Goal: Task Accomplishment & Management: Use online tool/utility

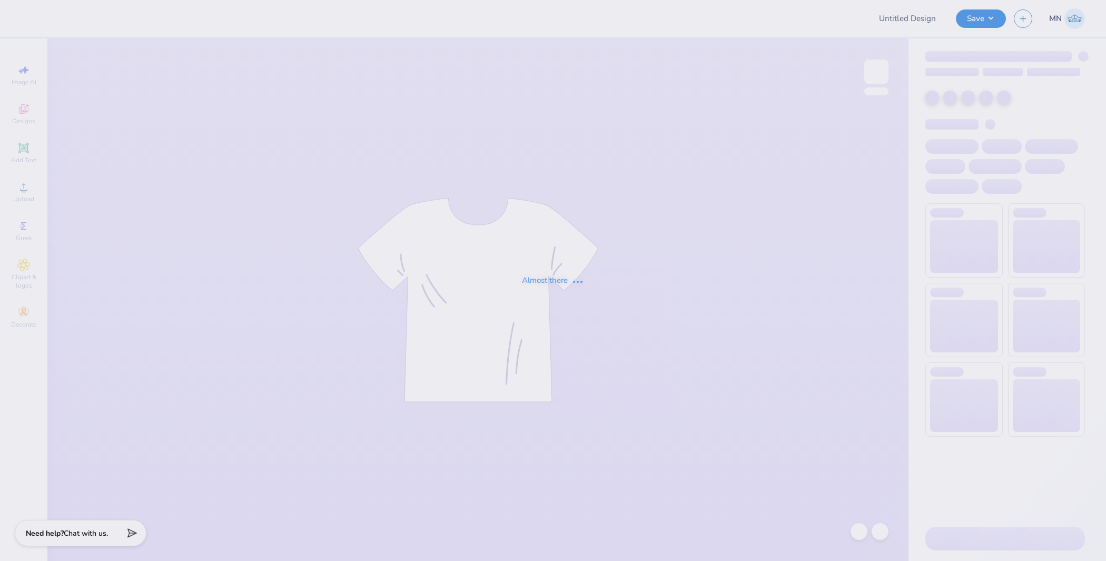
type input "scatter tones"
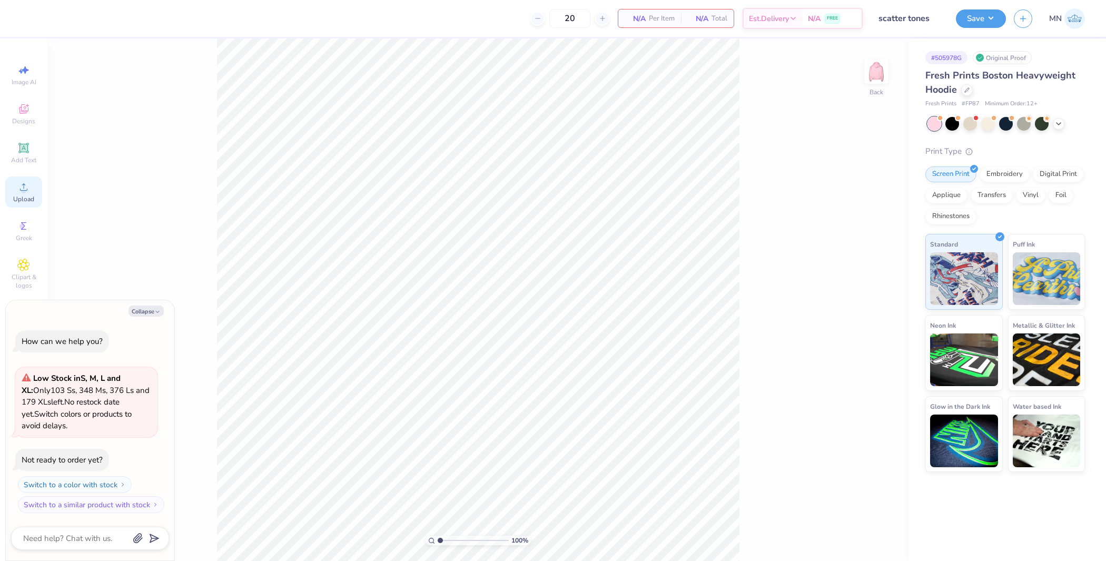
click at [31, 186] on div "Upload" at bounding box center [23, 191] width 37 height 31
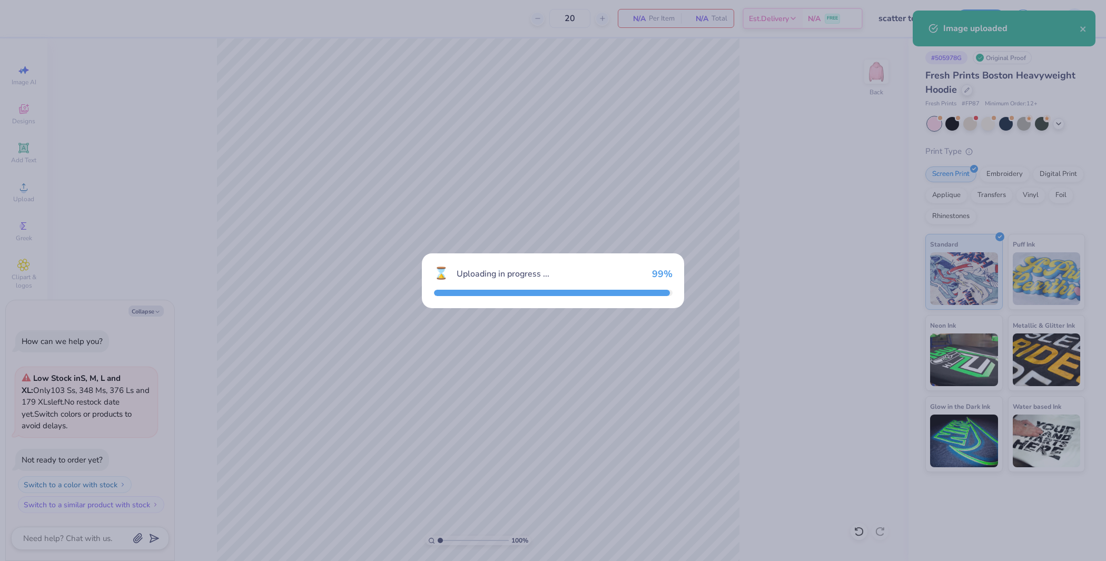
type textarea "x"
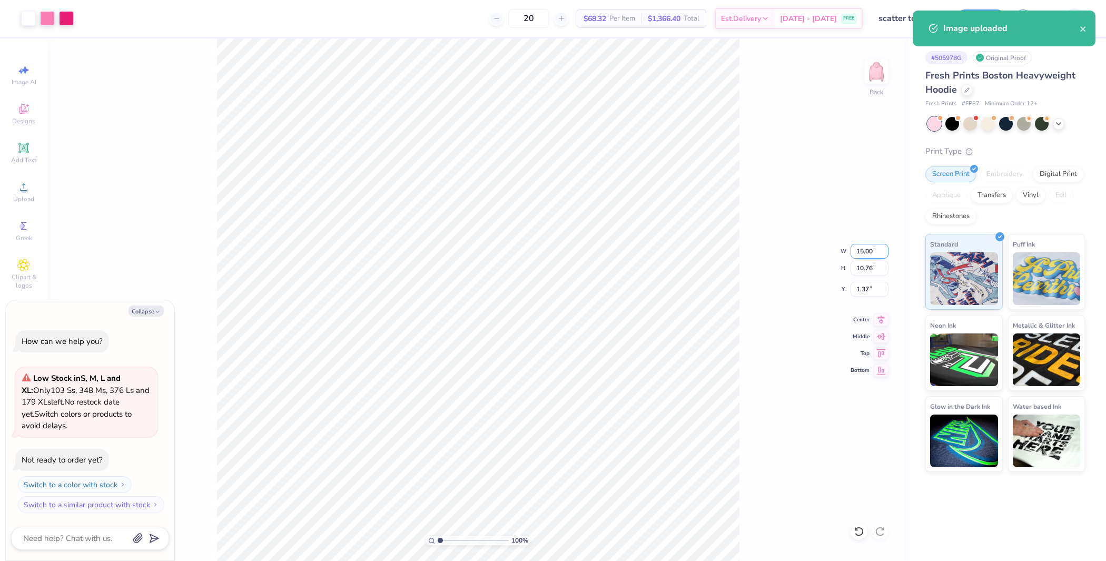
click at [870, 248] on input "15.00" at bounding box center [870, 251] width 38 height 15
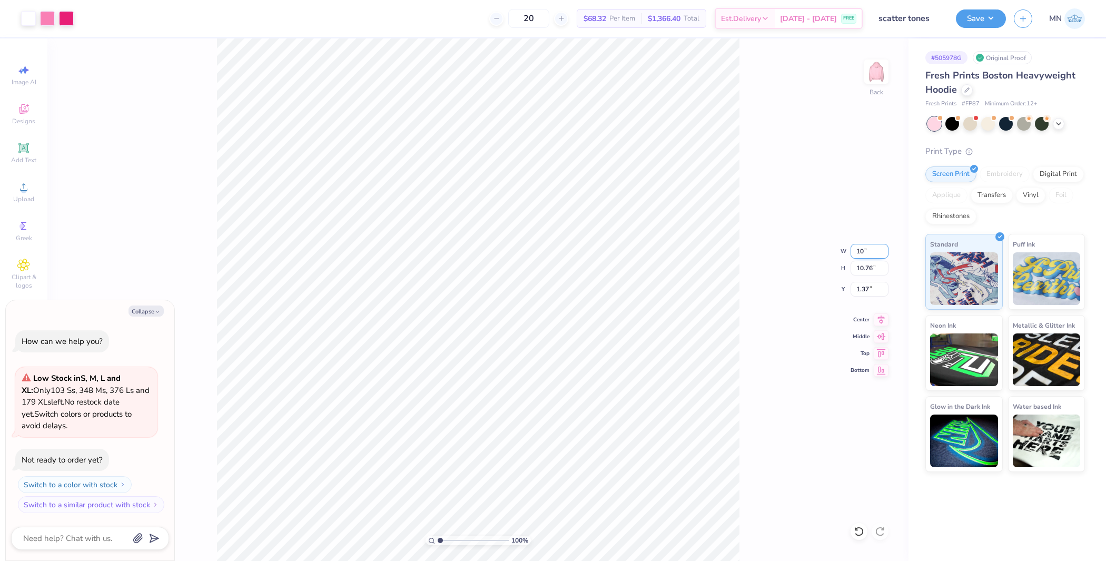
type input "10"
type textarea "x"
type input "10.00"
type input "7.17"
type input "3.16"
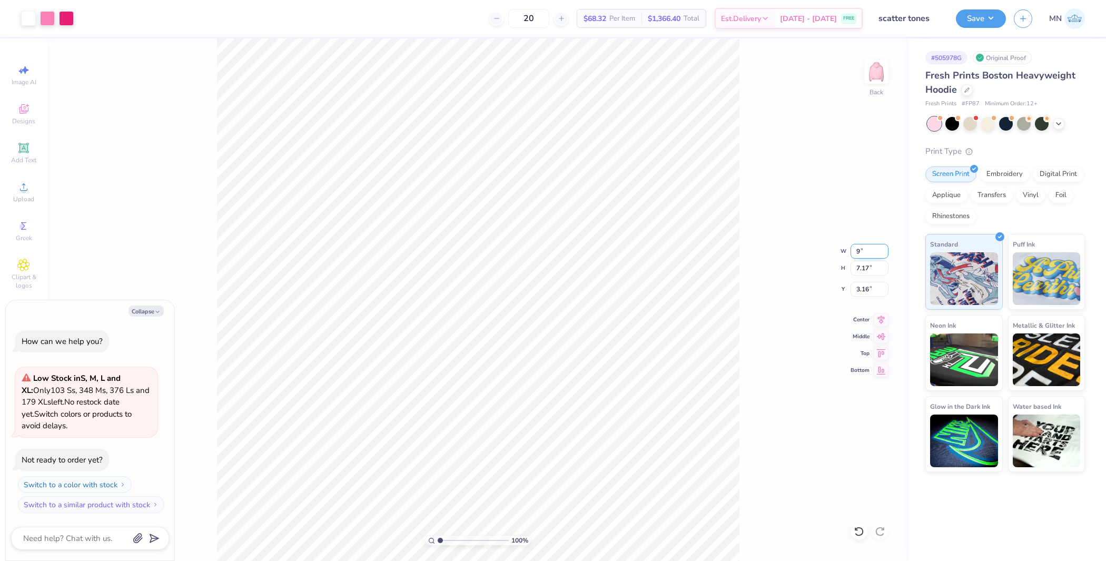
type input "9"
type textarea "x"
type input "9.00"
type input "6.46"
type input "3.52"
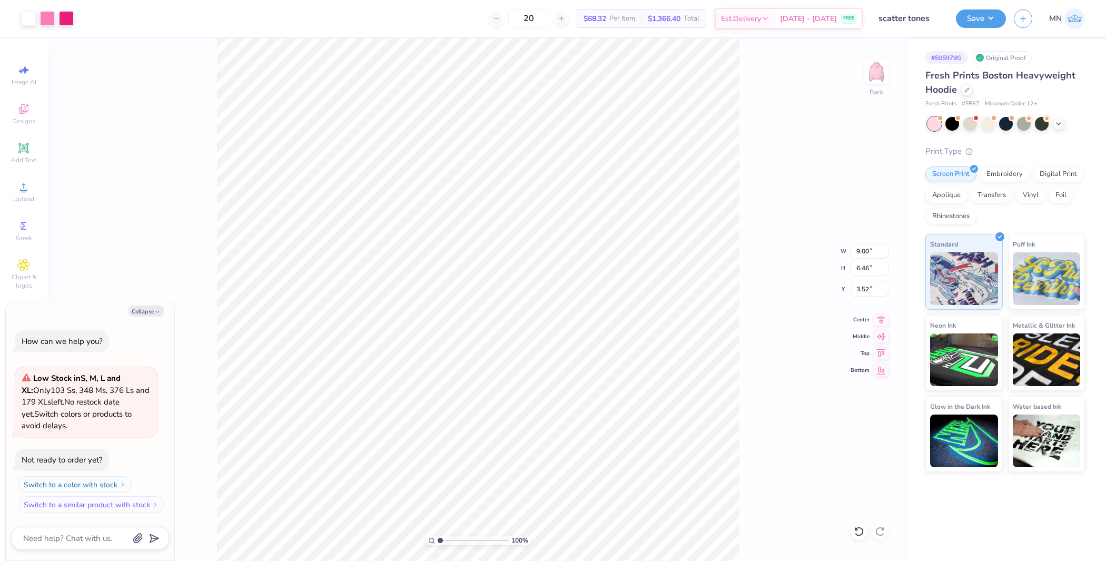
click at [862, 259] on div "100 % Back W 9.00 9.00 " H 6.46 6.46 " Y 3.52 3.52 " Center Middle Top Bottom" at bounding box center [477, 299] width 861 height 523
click at [865, 251] on div "100 % Back" at bounding box center [477, 299] width 861 height 523
type textarea "x"
click at [860, 250] on input "9.00" at bounding box center [870, 251] width 38 height 15
type input "8"
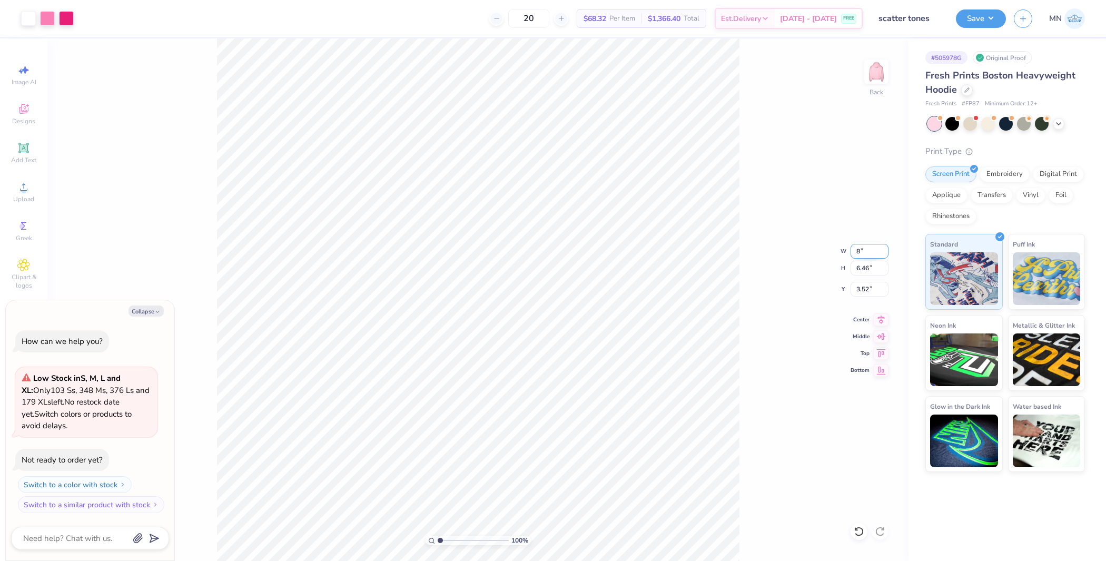
type textarea "x"
type input "8.00"
type input "5.74"
click at [864, 289] on input "3.88" at bounding box center [870, 289] width 38 height 15
type input "2"
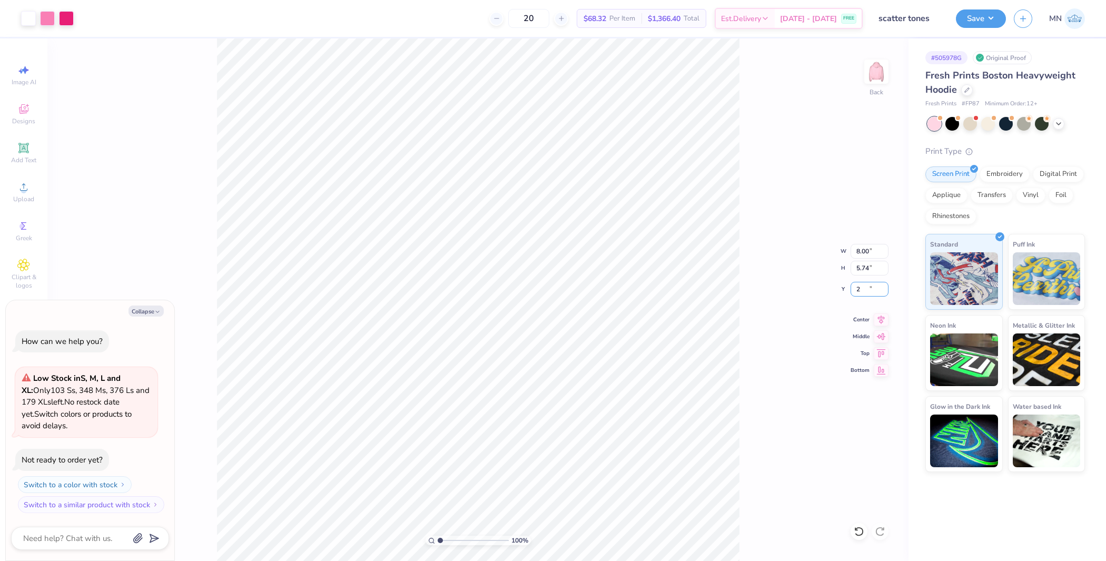
type textarea "x"
type input "2.00"
type textarea "x"
click at [860, 291] on input "2.00" at bounding box center [870, 289] width 38 height 15
type input "2.5"
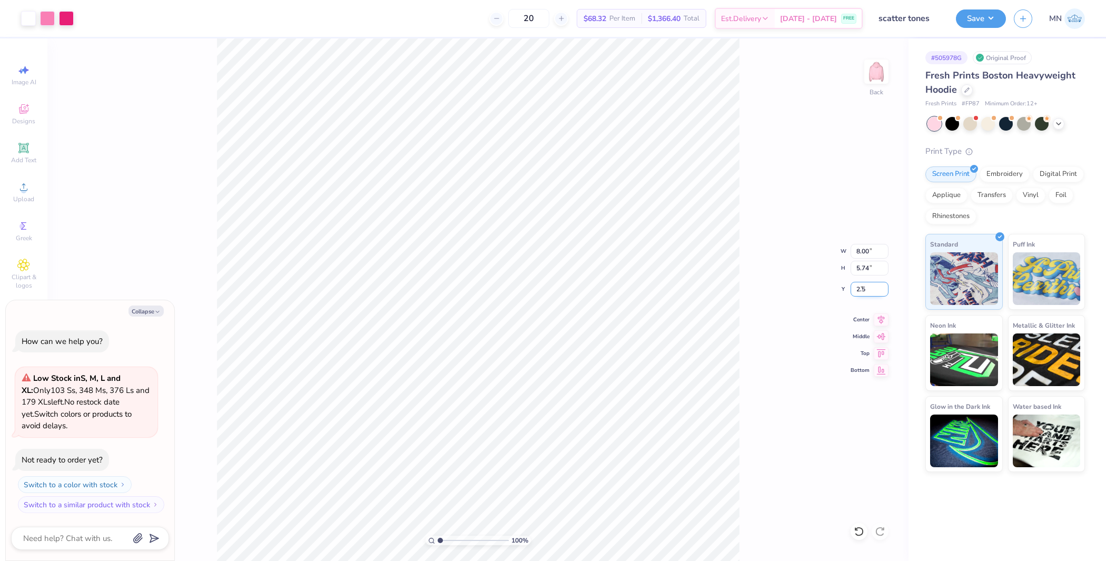
type textarea "x"
type input "2.50"
click at [977, 23] on button "Save" at bounding box center [981, 17] width 50 height 18
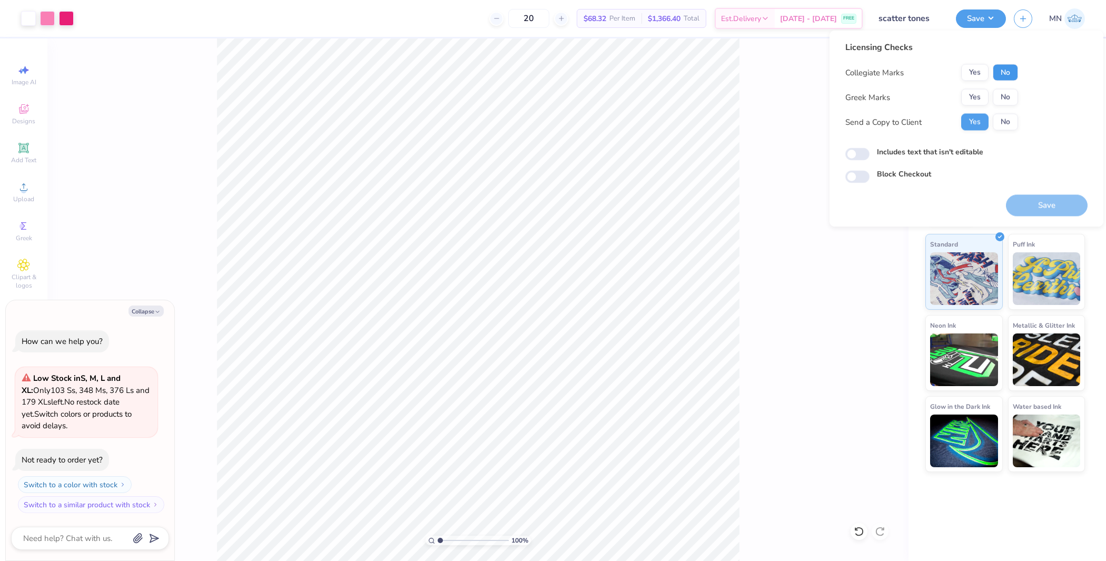
click at [1000, 73] on button "No" at bounding box center [1005, 72] width 25 height 17
click at [994, 92] on button "No" at bounding box center [1005, 97] width 25 height 17
click at [1055, 223] on div "Licensing Checks Collegiate Marks Yes No Greek Marks Yes No Send a Copy to Clie…" at bounding box center [967, 129] width 274 height 197
click at [1052, 209] on button "Save" at bounding box center [1047, 206] width 82 height 22
type textarea "x"
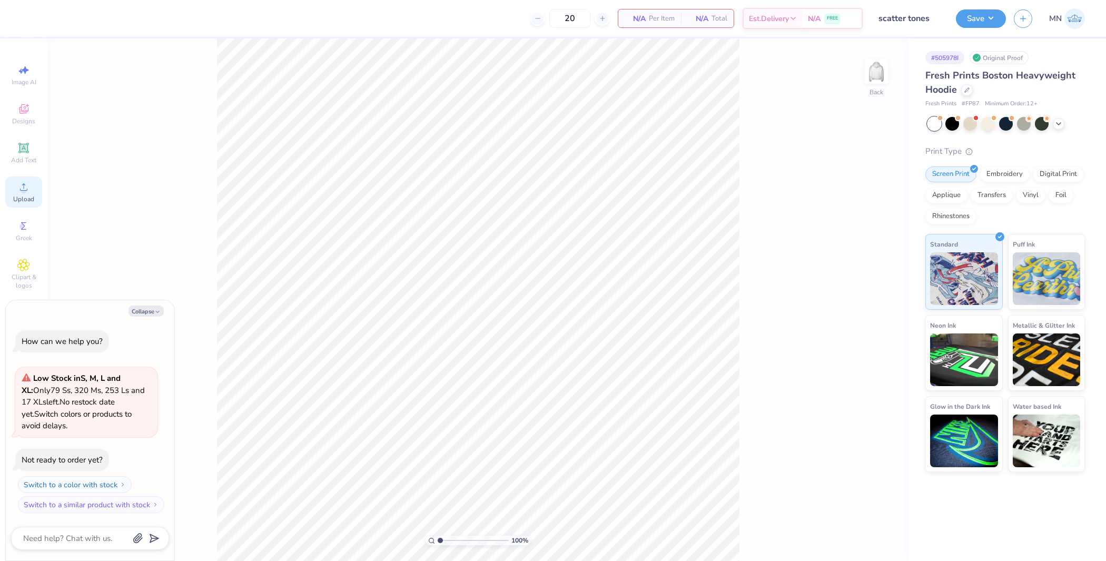
click at [30, 179] on div "Upload" at bounding box center [23, 191] width 37 height 31
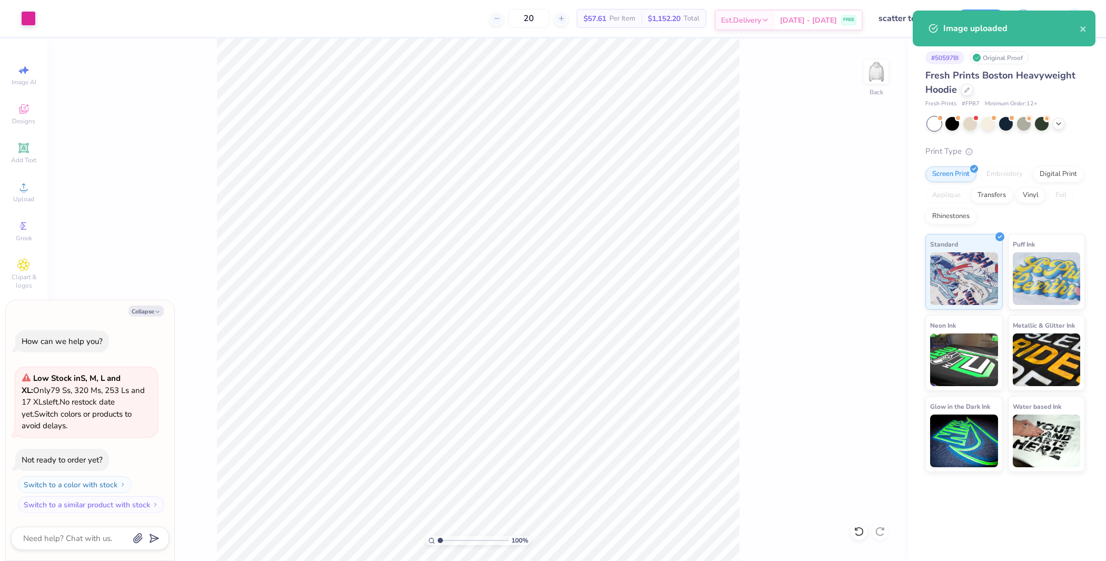
type textarea "x"
click at [869, 251] on input "13.00" at bounding box center [870, 251] width 38 height 15
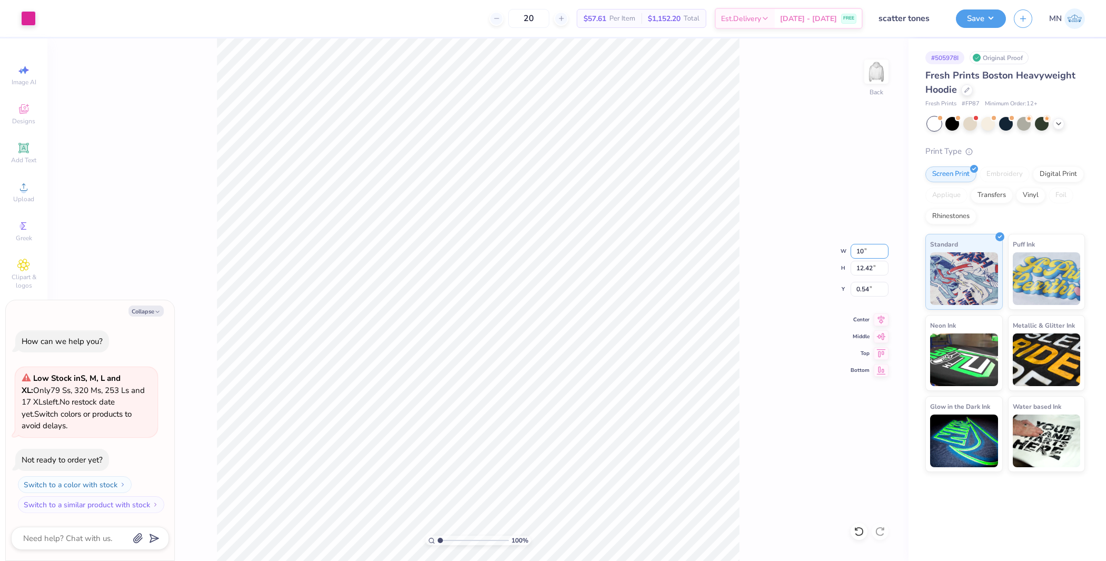
type input "10"
type textarea "x"
type input "10.00"
type input "9.56"
type input "1.97"
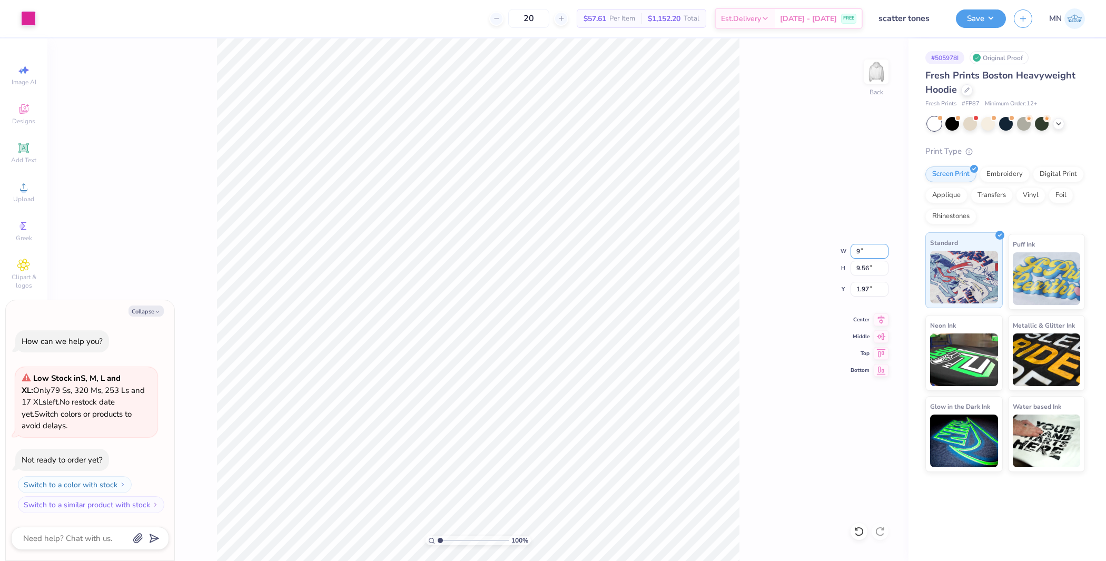
type input "9"
type textarea "x"
type input "9.00"
type input "8.60"
type input "2.45"
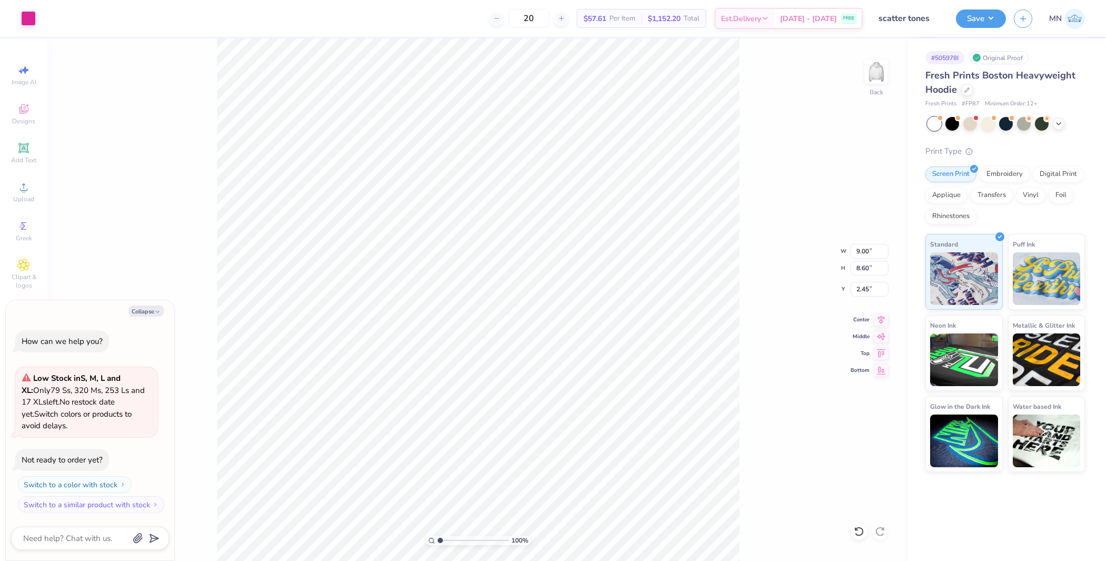
click at [846, 289] on div "100 % Back W 9.00 9.00 " H 8.60 8.60 " Y 2.45 2.45 " Center Middle Top Bottom" at bounding box center [477, 299] width 861 height 523
click at [863, 290] on div "100 % Back W 9.00 H 8.60 Y 2.45 Center Middle Top Bottom" at bounding box center [477, 299] width 861 height 523
type textarea "x"
click at [862, 290] on input "2.45" at bounding box center [870, 289] width 38 height 15
type input "2"
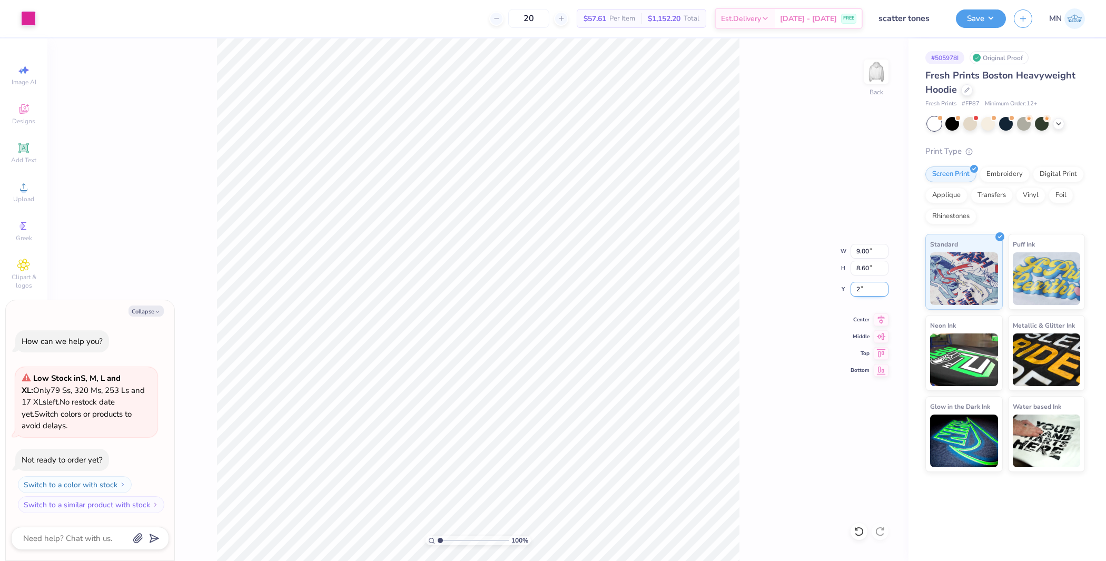
type textarea "x"
type input "2.00"
click at [974, 28] on div "Save MN" at bounding box center [1031, 18] width 150 height 37
click at [980, 24] on button "Save" at bounding box center [981, 17] width 50 height 18
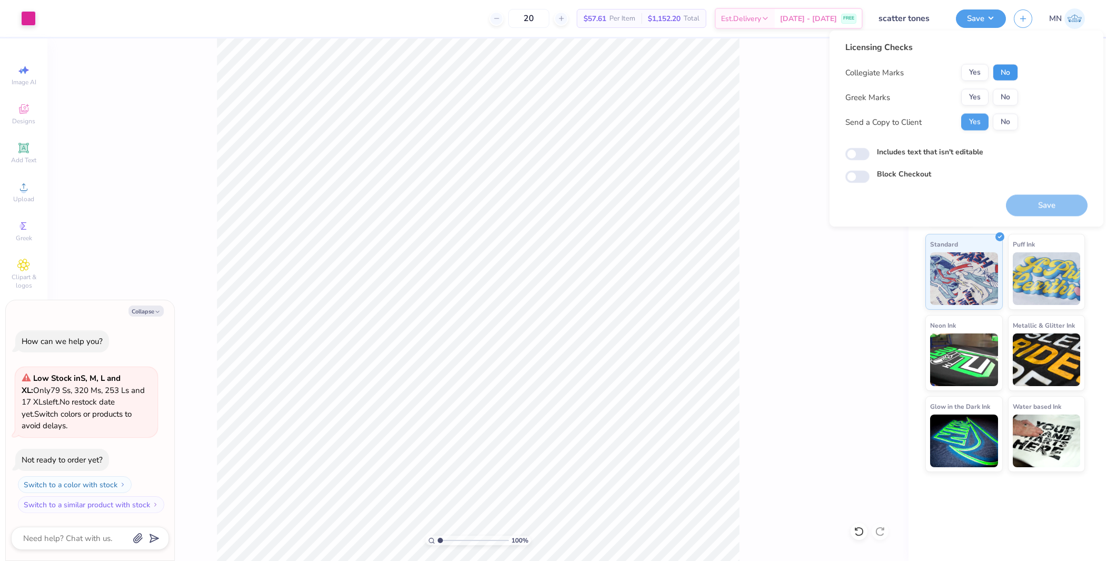
click at [1005, 69] on button "No" at bounding box center [1005, 72] width 25 height 17
click at [1003, 92] on button "No" at bounding box center [1005, 97] width 25 height 17
click at [1053, 208] on button "Save" at bounding box center [1047, 206] width 82 height 22
type textarea "x"
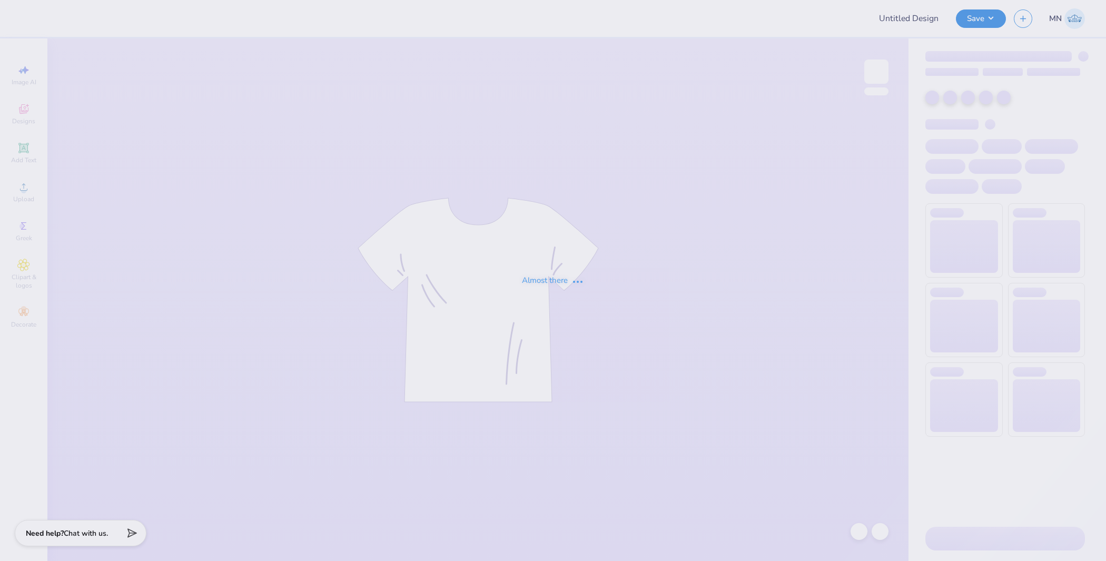
type input "UT Fitness Tee"
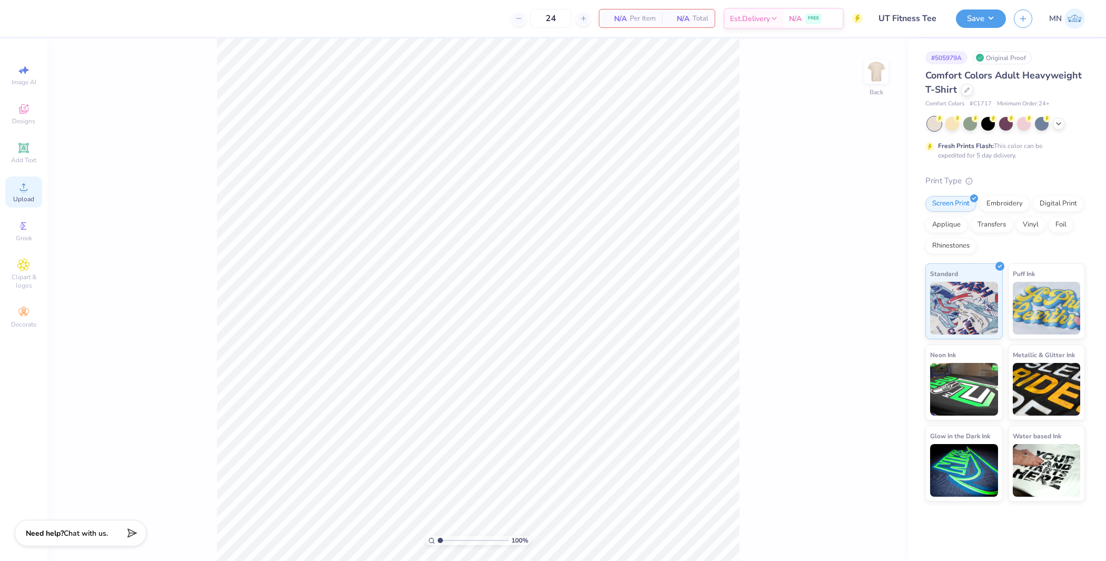
click at [35, 197] on div "Upload" at bounding box center [23, 191] width 37 height 31
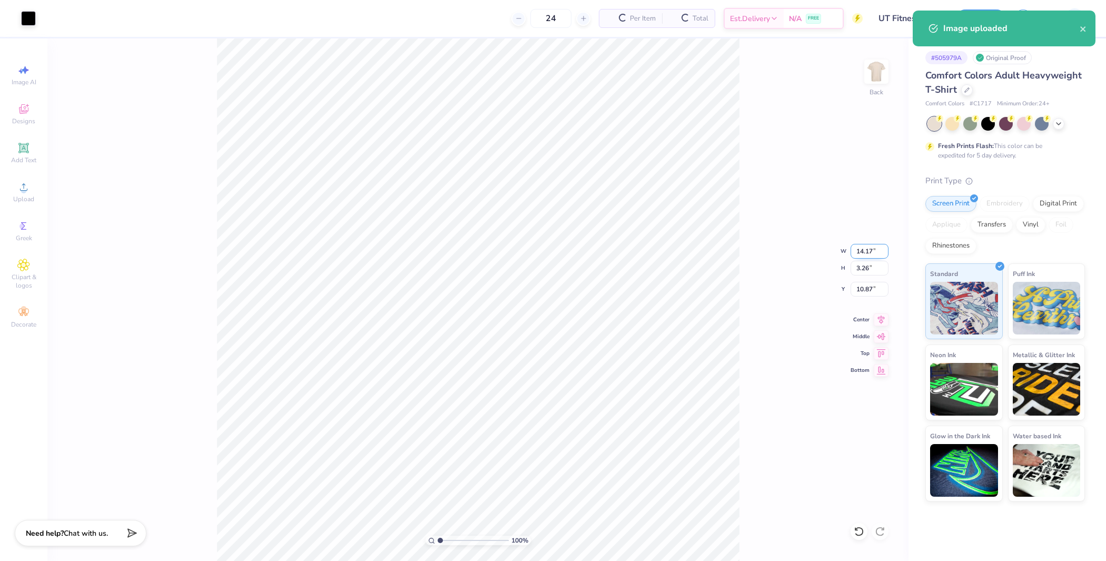
click at [862, 249] on input "14.17" at bounding box center [870, 251] width 38 height 15
type input "7.00"
type input "1.61"
type input "11.70"
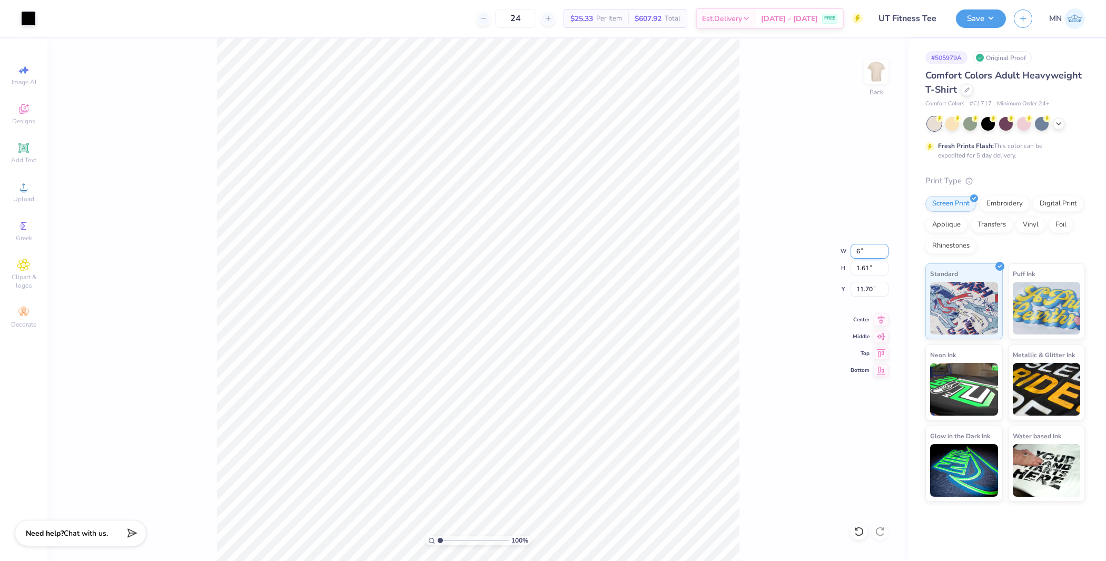
type input "6.00"
type input "1.38"
type input "11.81"
type input "5.00"
type input "1.15"
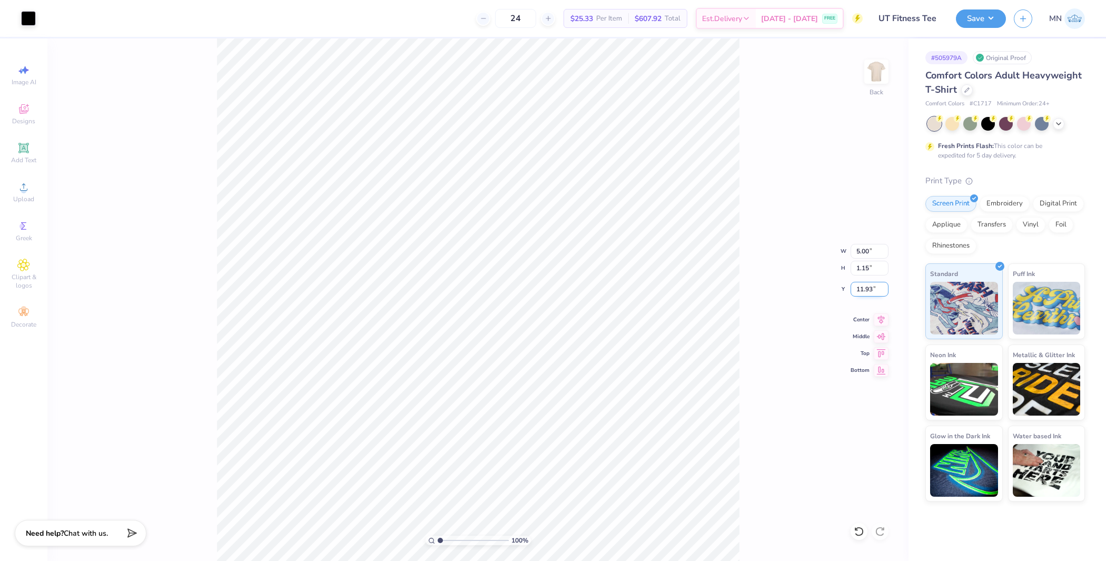
click at [865, 286] on input "11.93" at bounding box center [870, 289] width 38 height 15
type input "3.00"
click at [994, 21] on button "Save" at bounding box center [981, 17] width 50 height 18
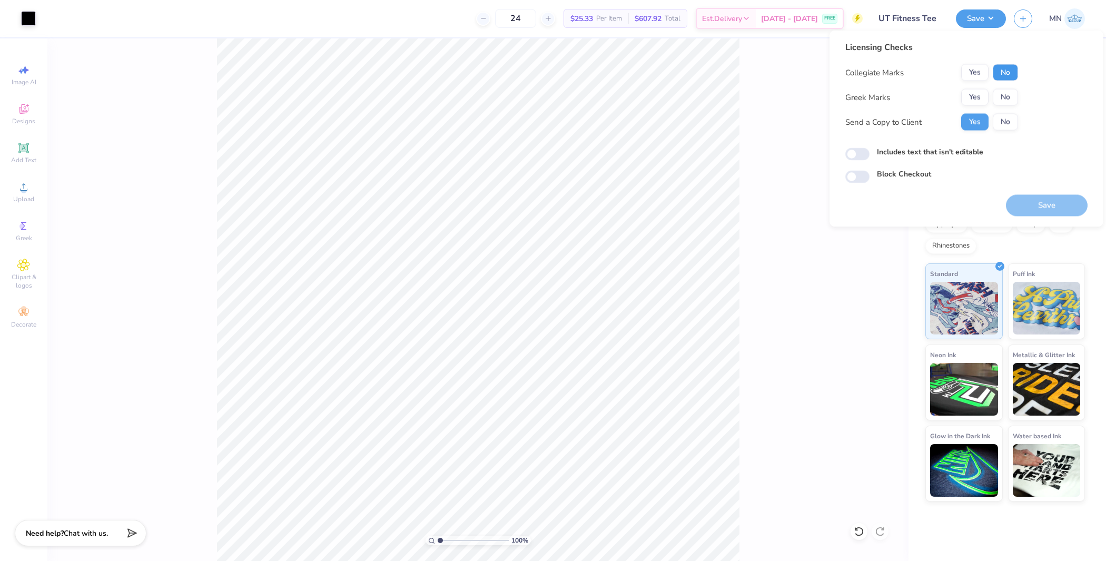
click at [1002, 75] on button "No" at bounding box center [1005, 72] width 25 height 17
click at [1002, 101] on button "No" at bounding box center [1005, 97] width 25 height 17
click at [1048, 212] on button "Save" at bounding box center [1047, 206] width 82 height 22
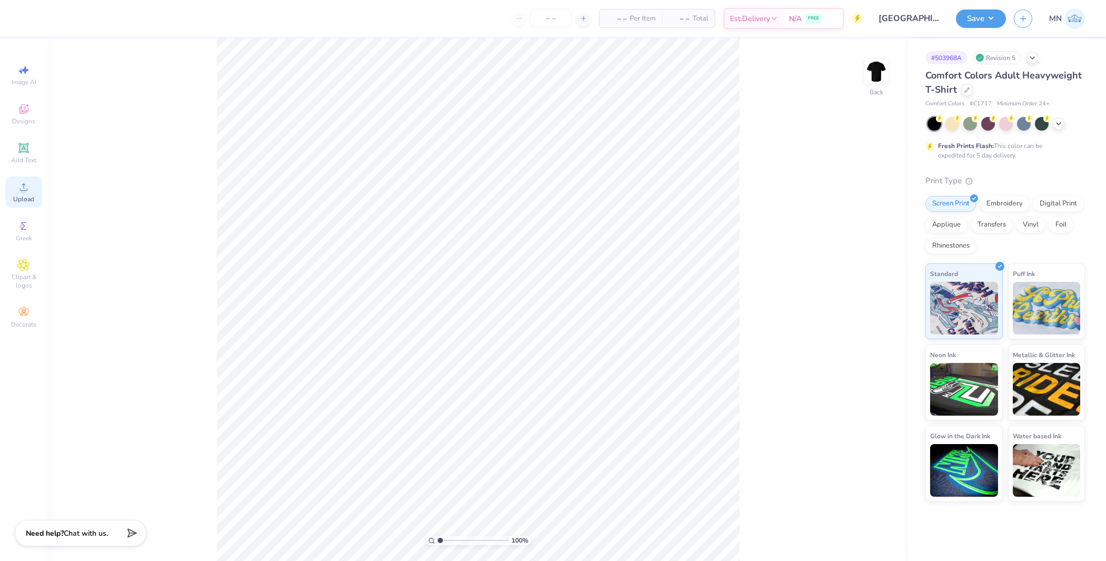
click at [23, 194] on div "Upload" at bounding box center [23, 191] width 37 height 31
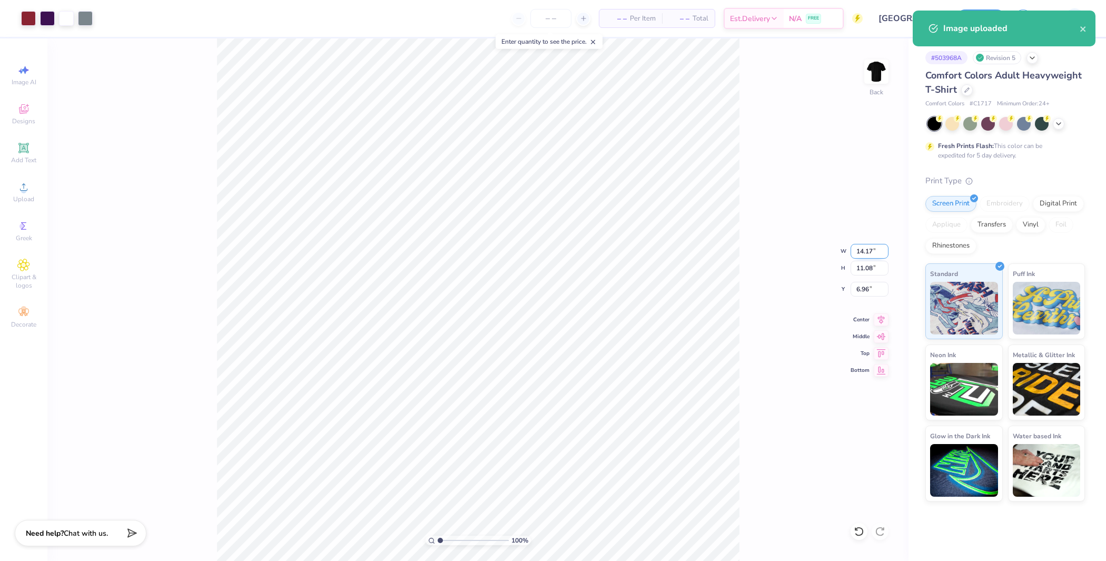
click at [869, 256] on input "14.17" at bounding box center [870, 251] width 38 height 15
type input "11.00"
type input "8.60"
type input "8.20"
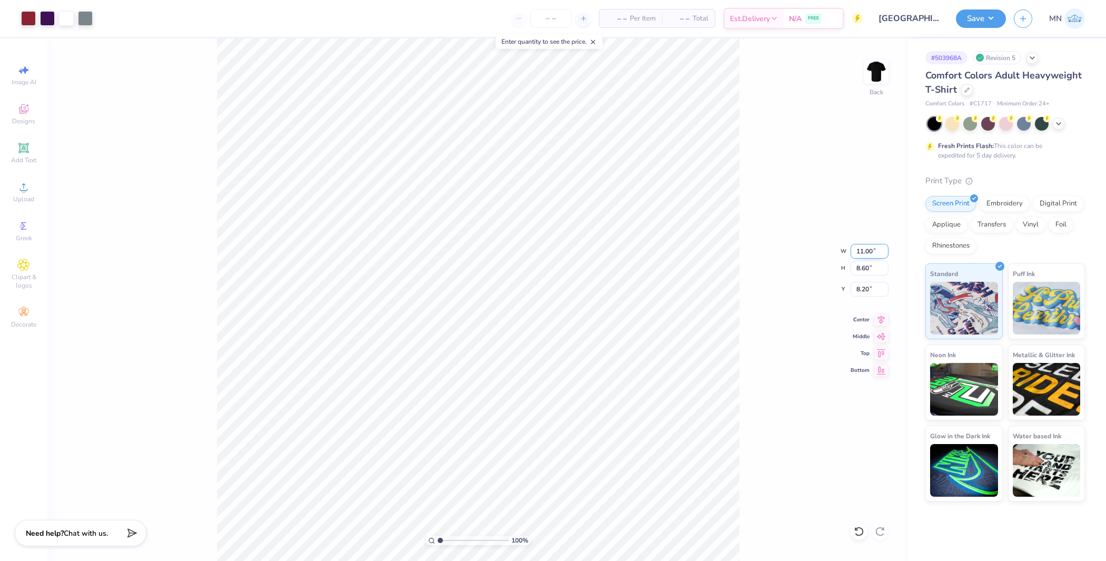
click at [859, 248] on input "11.00" at bounding box center [870, 251] width 38 height 15
type input "12.50"
type input "9.77"
click at [871, 287] on input "7.61" at bounding box center [870, 289] width 38 height 15
type input "3.00"
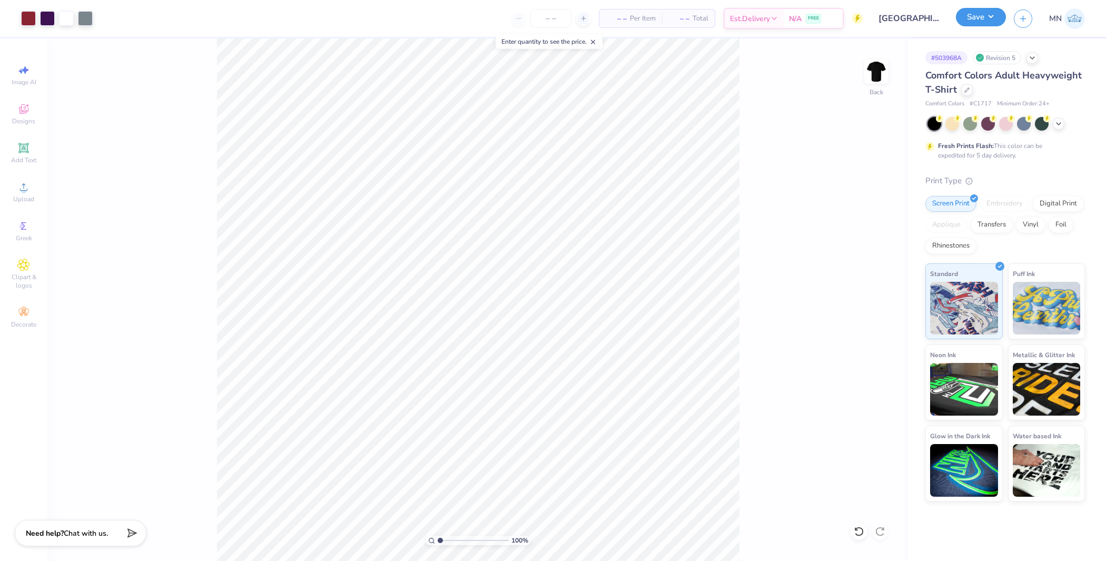
click at [974, 19] on button "Save" at bounding box center [981, 17] width 50 height 18
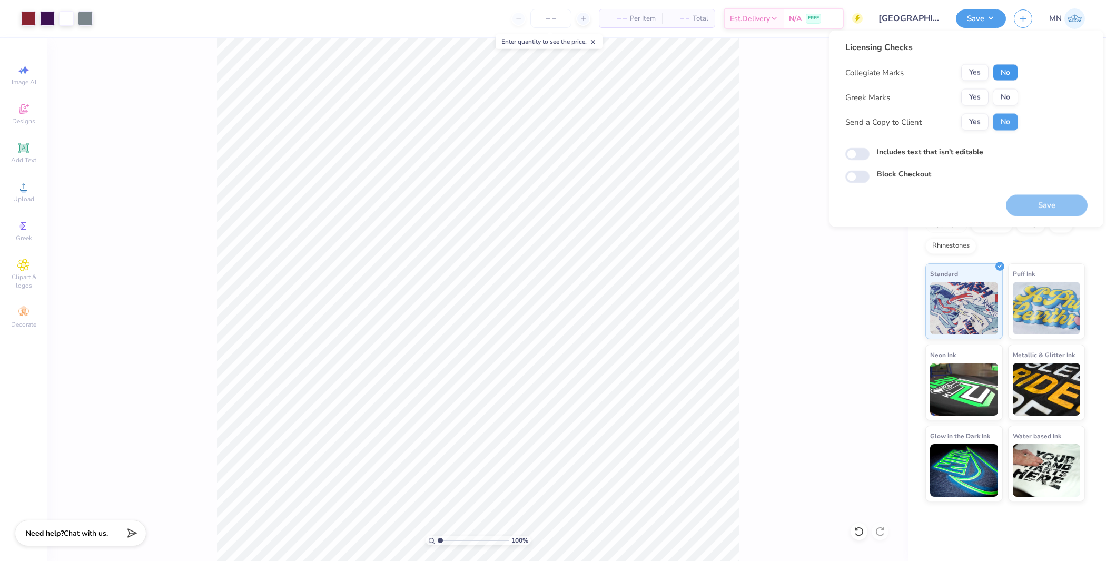
click at [1008, 76] on button "No" at bounding box center [1005, 72] width 25 height 17
click at [1005, 101] on button "No" at bounding box center [1005, 97] width 25 height 17
click at [1044, 203] on button "Save" at bounding box center [1047, 206] width 82 height 22
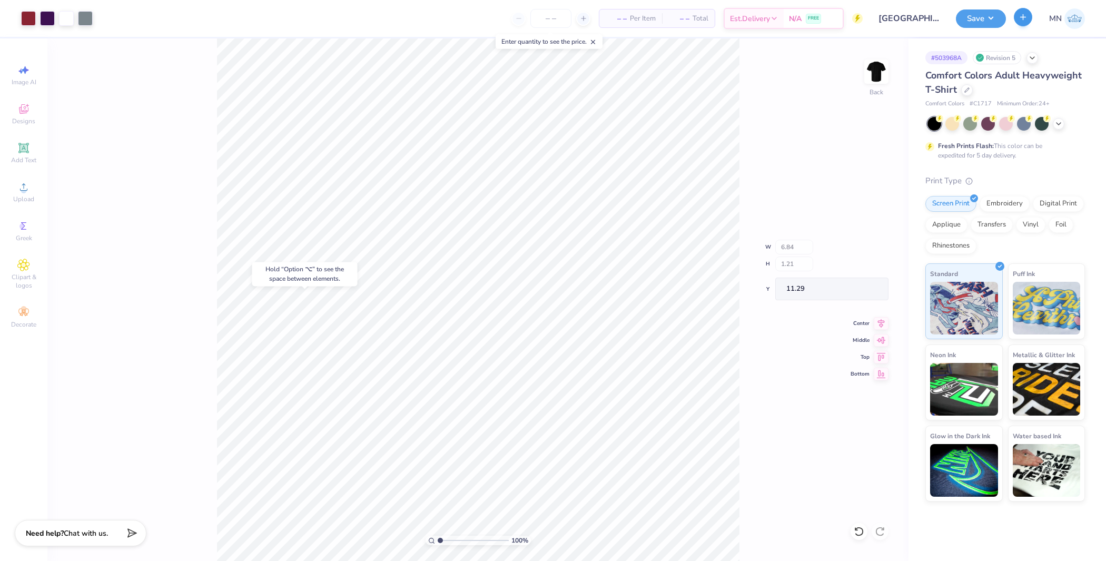
type input "11.29"
type input "11.12"
drag, startPoint x: 985, startPoint y: 19, endPoint x: 990, endPoint y: 28, distance: 10.2
click at [985, 19] on button "Save" at bounding box center [981, 18] width 50 height 18
click at [554, 436] on li "Group" at bounding box center [555, 438] width 83 height 21
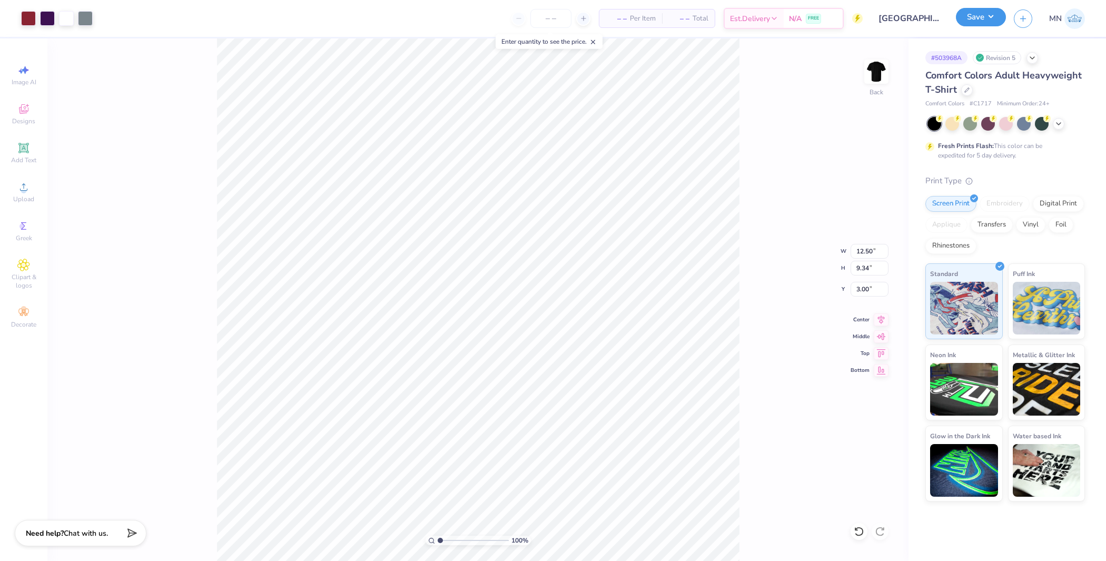
click at [975, 18] on button "Save" at bounding box center [981, 17] width 50 height 18
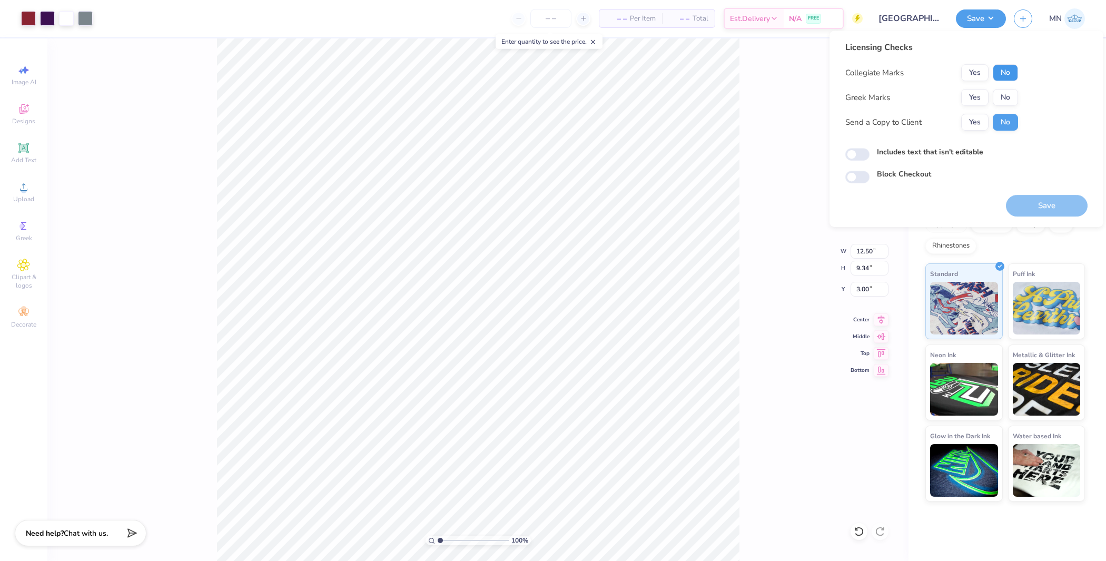
click at [1009, 74] on button "No" at bounding box center [1005, 72] width 25 height 17
click at [1005, 91] on button "No" at bounding box center [1005, 97] width 25 height 17
click at [1044, 204] on button "Save" at bounding box center [1047, 206] width 82 height 22
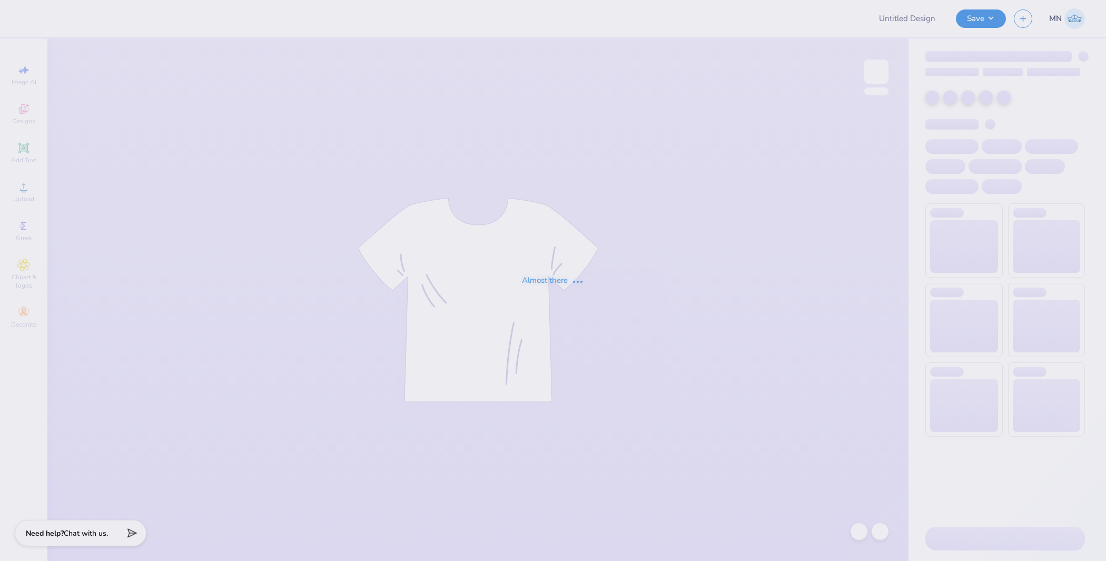
type input "Pack Motorsports SAE Tailgate"
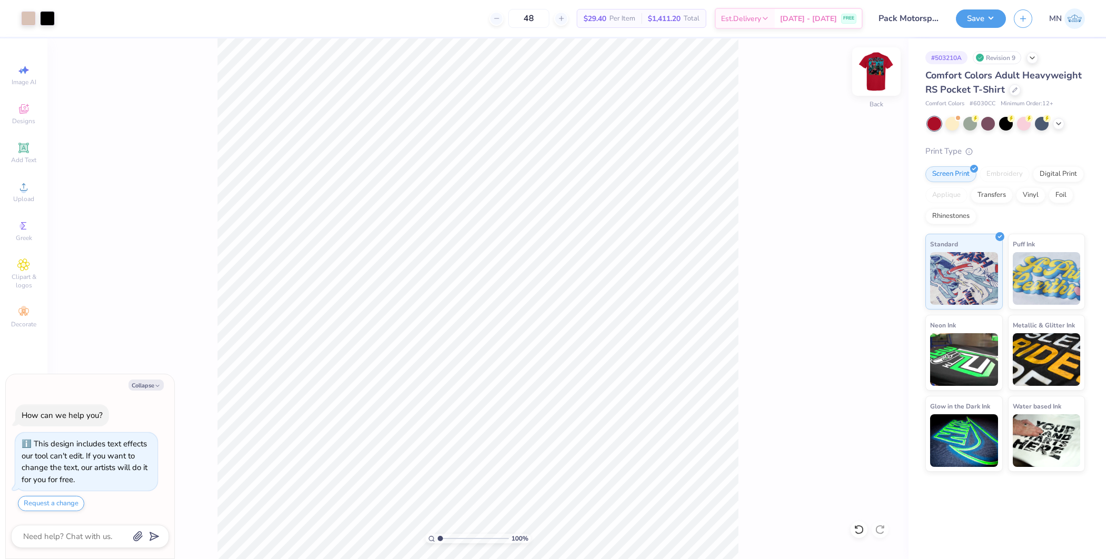
click at [879, 72] on img at bounding box center [877, 72] width 42 height 42
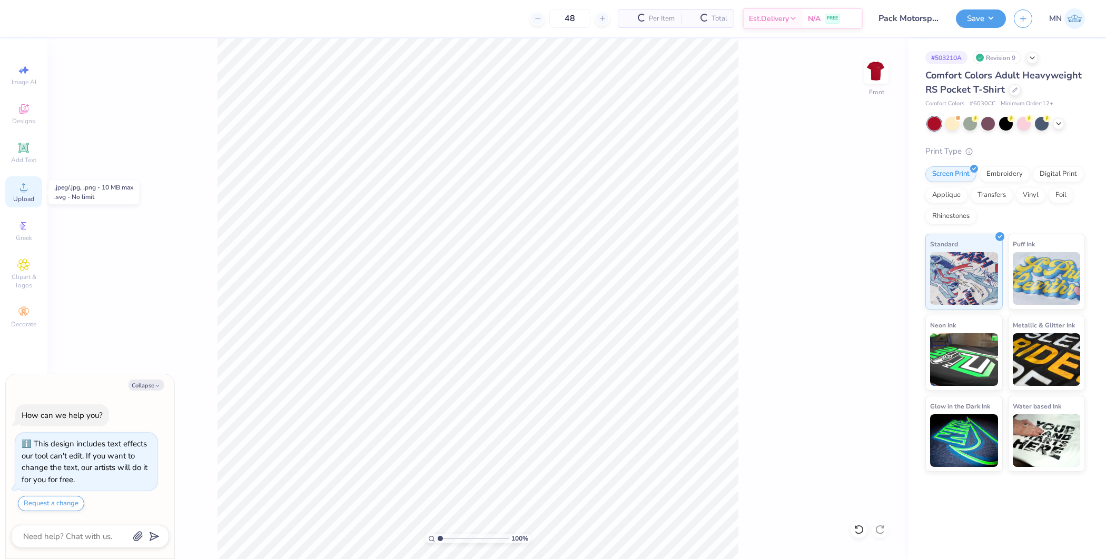
click at [21, 193] on icon at bounding box center [23, 187] width 13 height 13
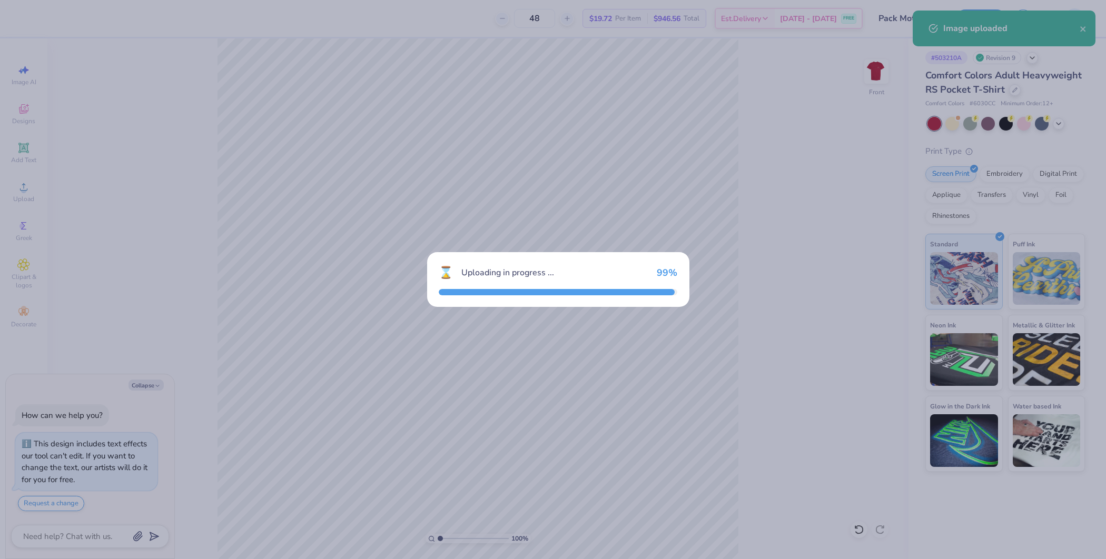
type textarea "x"
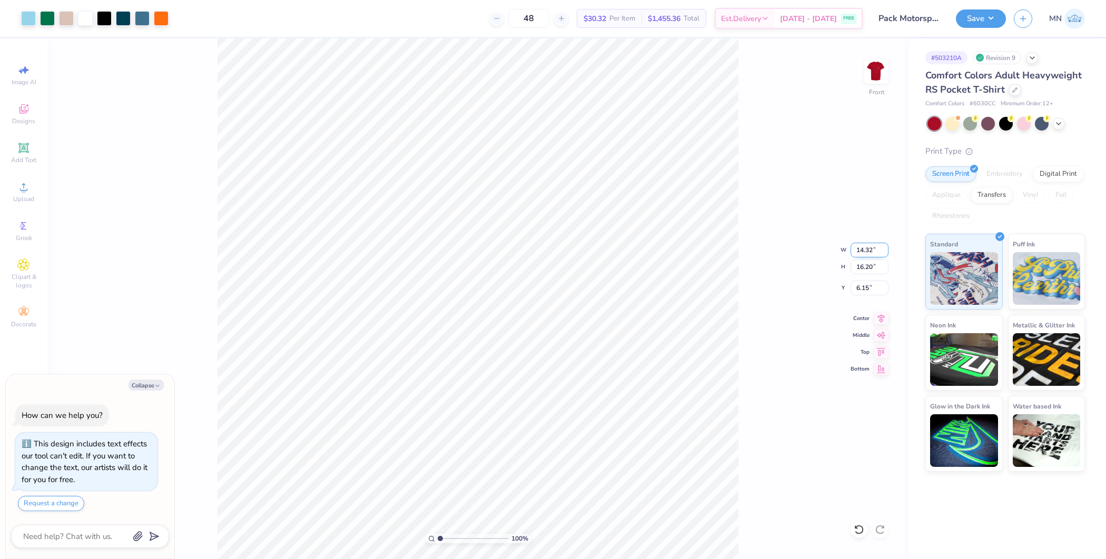
click at [859, 252] on input "14.32" at bounding box center [870, 250] width 38 height 15
type input "12.5"
type textarea "x"
type input "12.50"
type input "14.14"
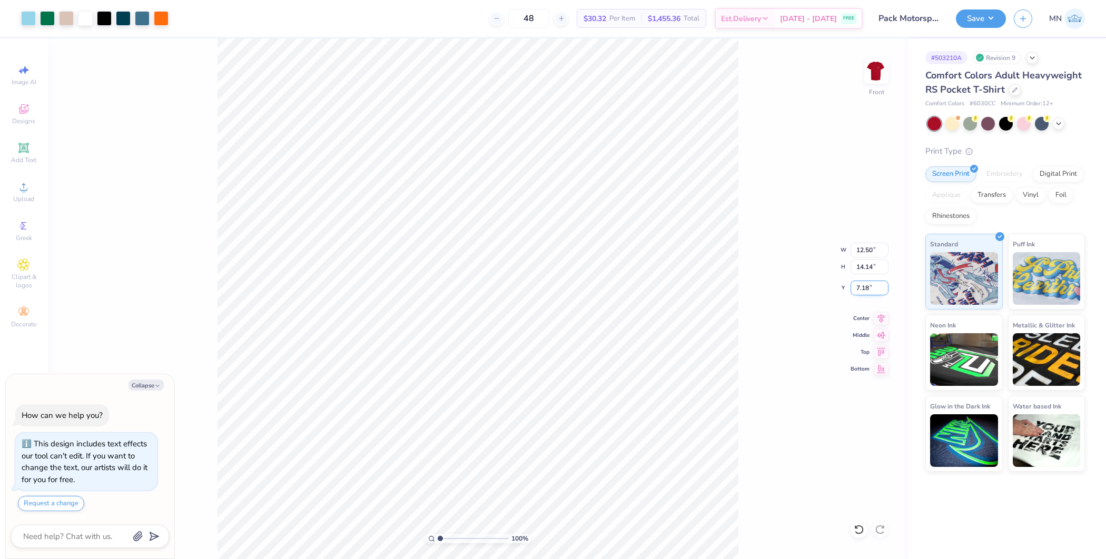
click at [868, 289] on input "7.18" at bounding box center [870, 288] width 38 height 15
type input "3"
type textarea "x"
type input "3.00"
click at [739, 317] on div "100 % Front W 12.50 12.50 " H 14.14 14.14 " Y 3.00 3.00 " Center Middle Top Bot…" at bounding box center [477, 298] width 861 height 521
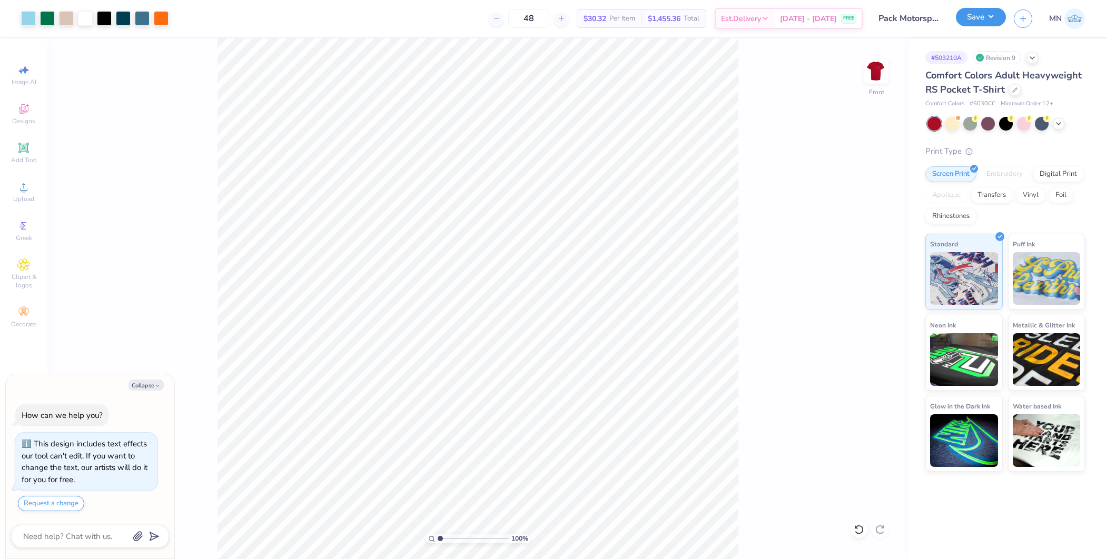
click at [987, 24] on button "Save" at bounding box center [981, 17] width 50 height 18
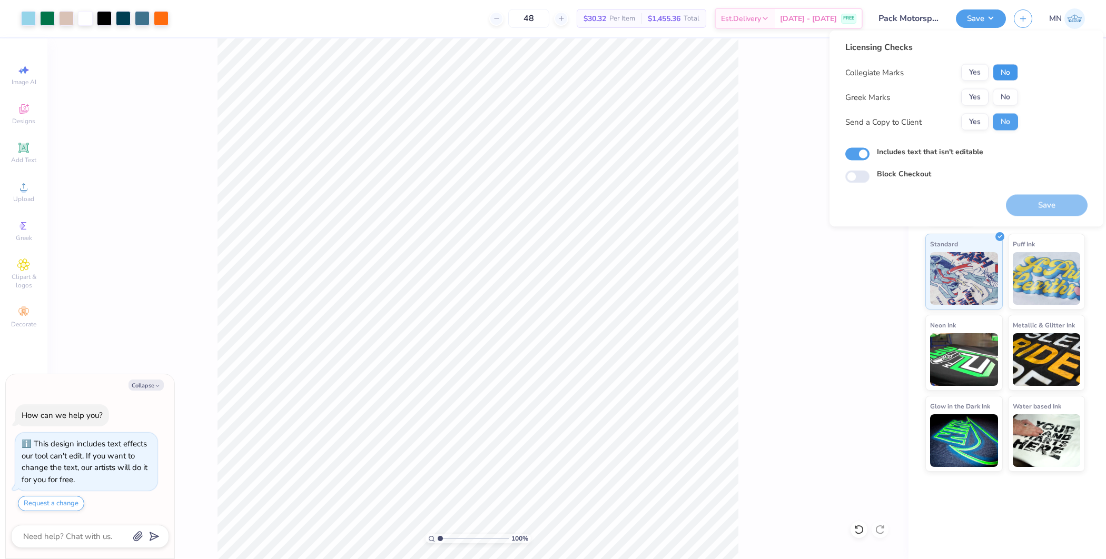
click at [1004, 78] on button "No" at bounding box center [1005, 72] width 25 height 17
click at [979, 95] on button "Yes" at bounding box center [974, 97] width 27 height 17
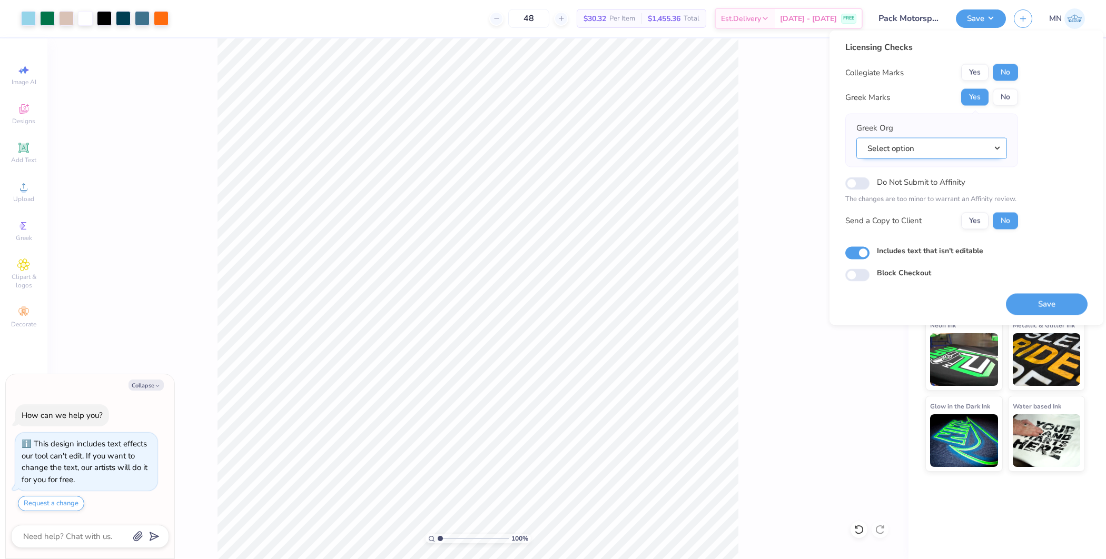
click at [945, 140] on button "Select option" at bounding box center [932, 148] width 151 height 22
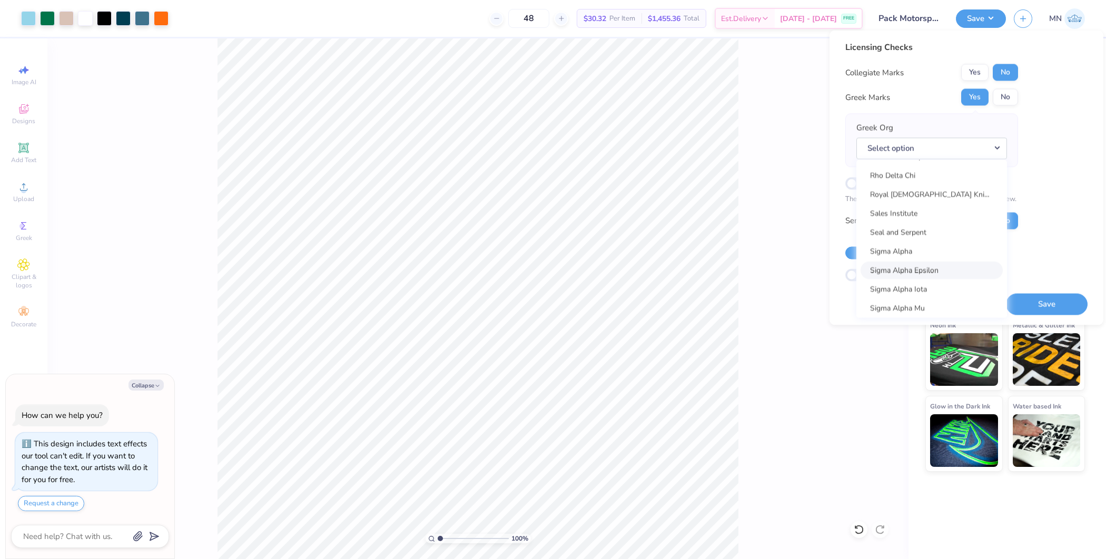
click at [932, 272] on link "Sigma Alpha Epsilon" at bounding box center [932, 270] width 142 height 17
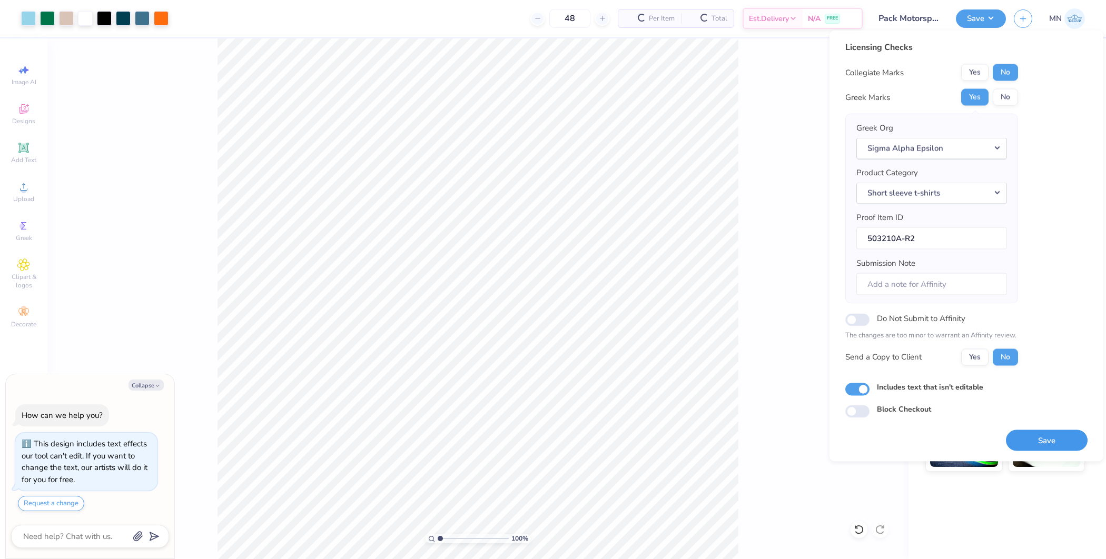
click at [1050, 442] on button "Save" at bounding box center [1047, 441] width 82 height 22
type textarea "x"
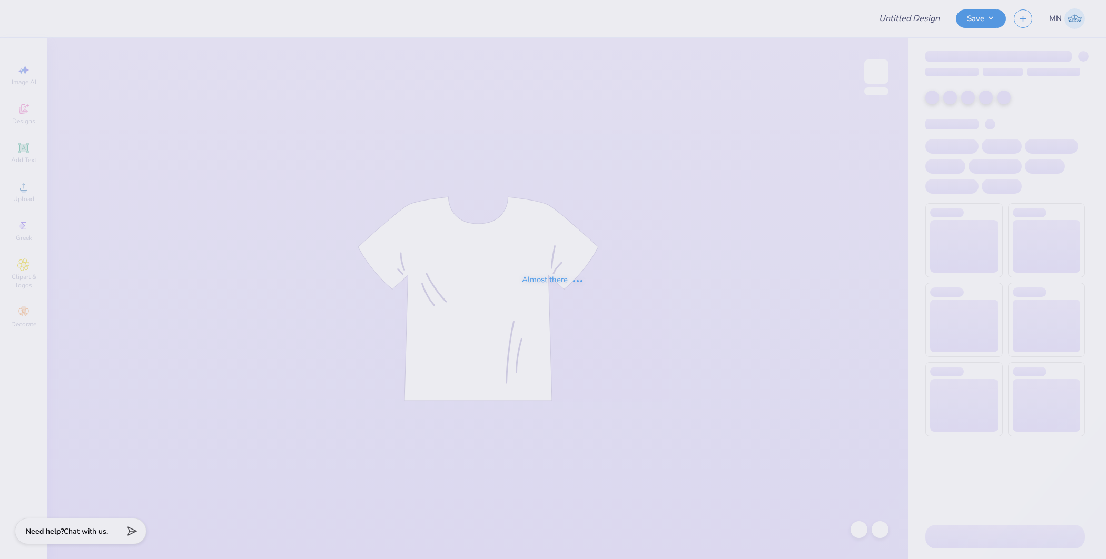
type input "Rush Design #2, Snowboard"
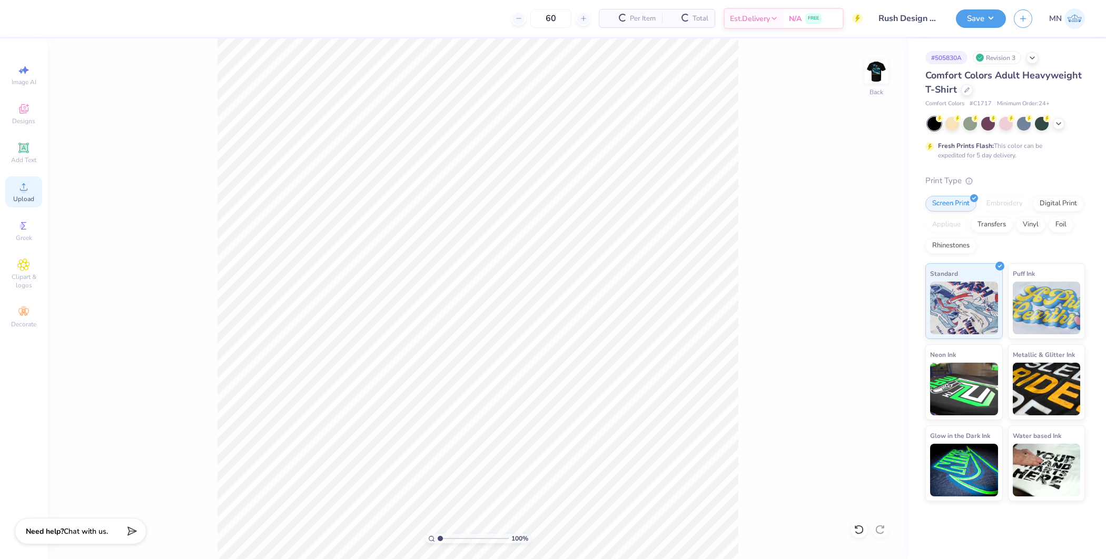
click at [17, 191] on icon at bounding box center [23, 187] width 13 height 13
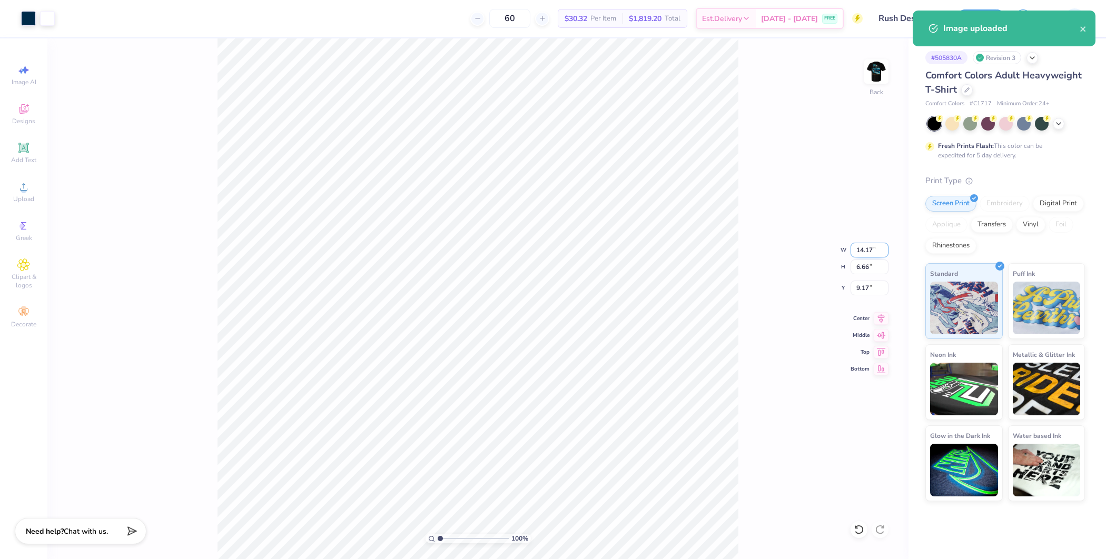
click at [868, 256] on input "14.17" at bounding box center [870, 250] width 38 height 15
type input "4.00"
type input "1.88"
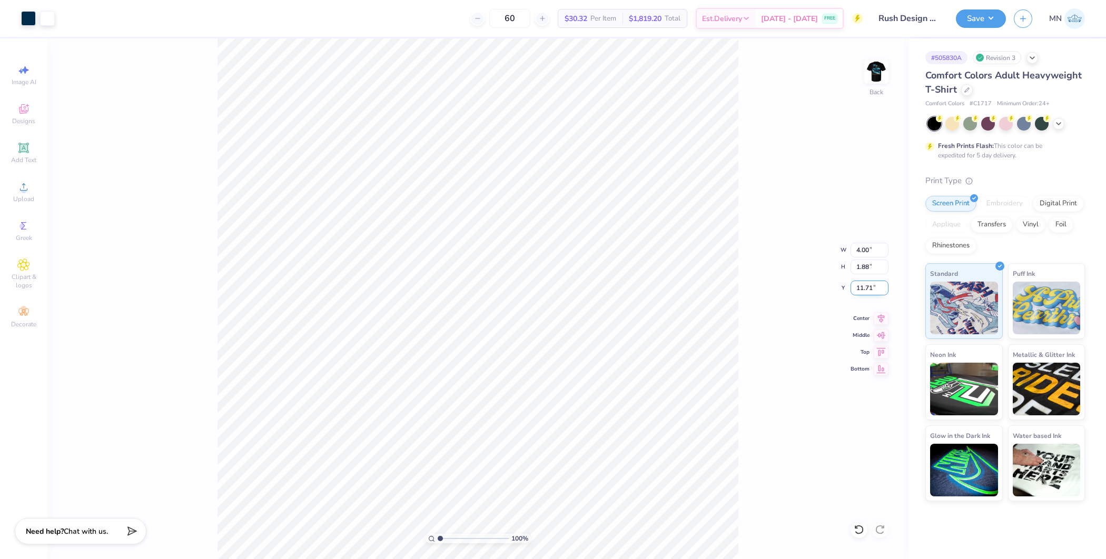
click at [865, 291] on input "11.71" at bounding box center [870, 288] width 38 height 15
type input "3.00"
click at [28, 23] on div at bounding box center [28, 17] width 15 height 15
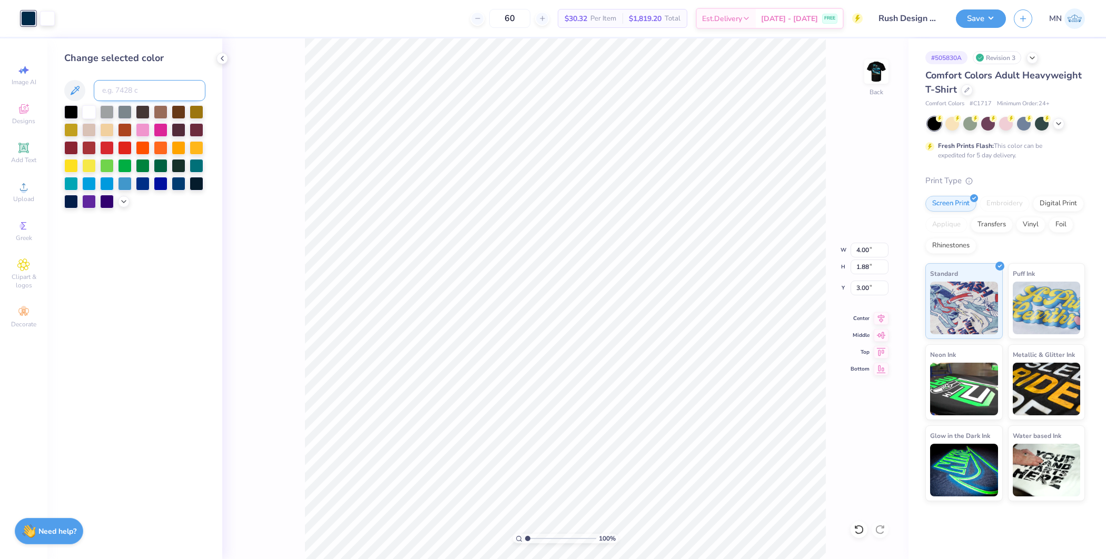
click at [139, 92] on input at bounding box center [150, 90] width 112 height 21
type input "533"
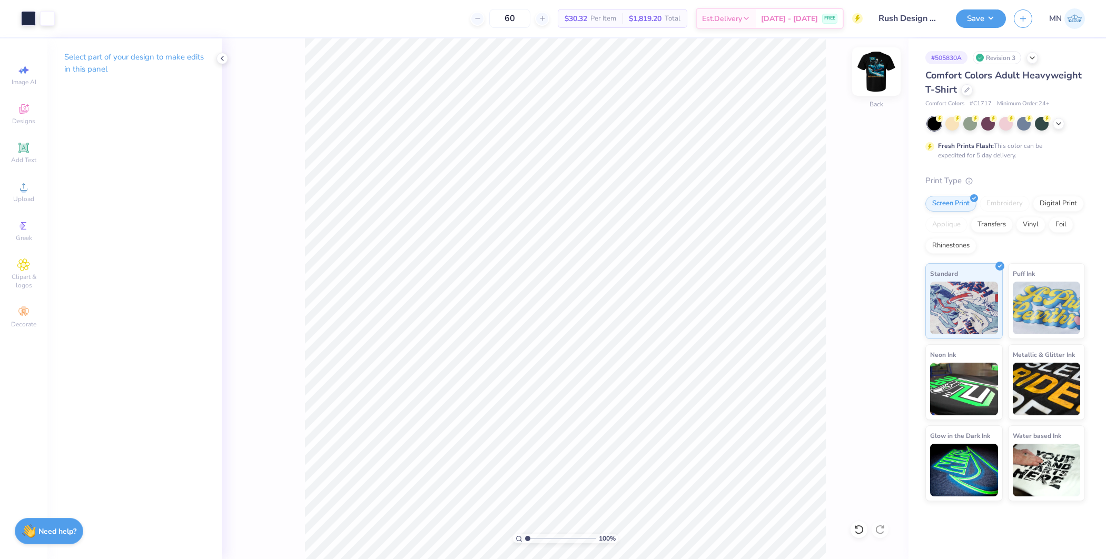
click at [884, 75] on img at bounding box center [877, 72] width 42 height 42
click at [35, 195] on div "Upload" at bounding box center [23, 191] width 37 height 31
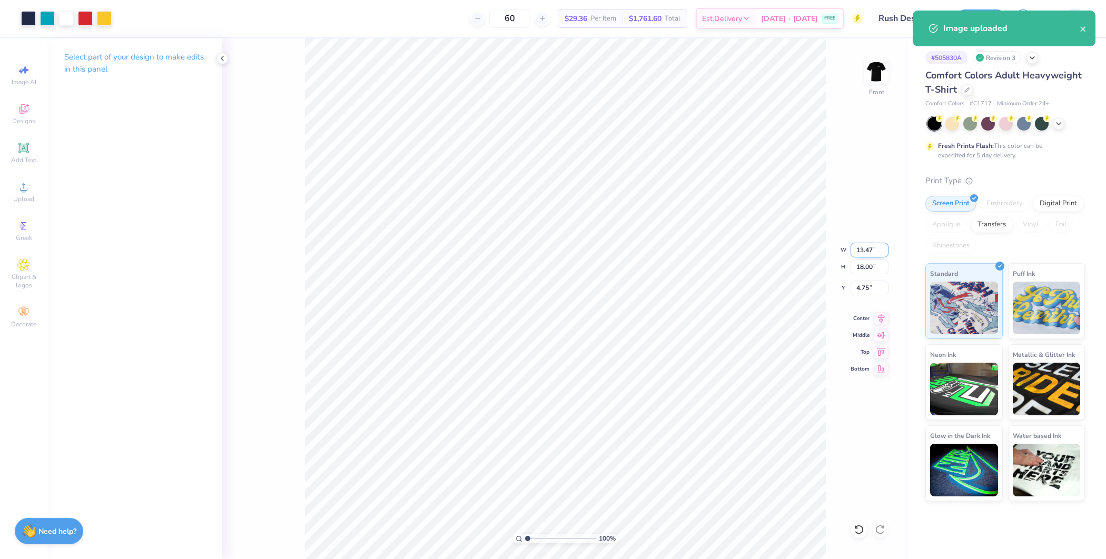
click at [870, 252] on input "13.47" at bounding box center [870, 250] width 38 height 15
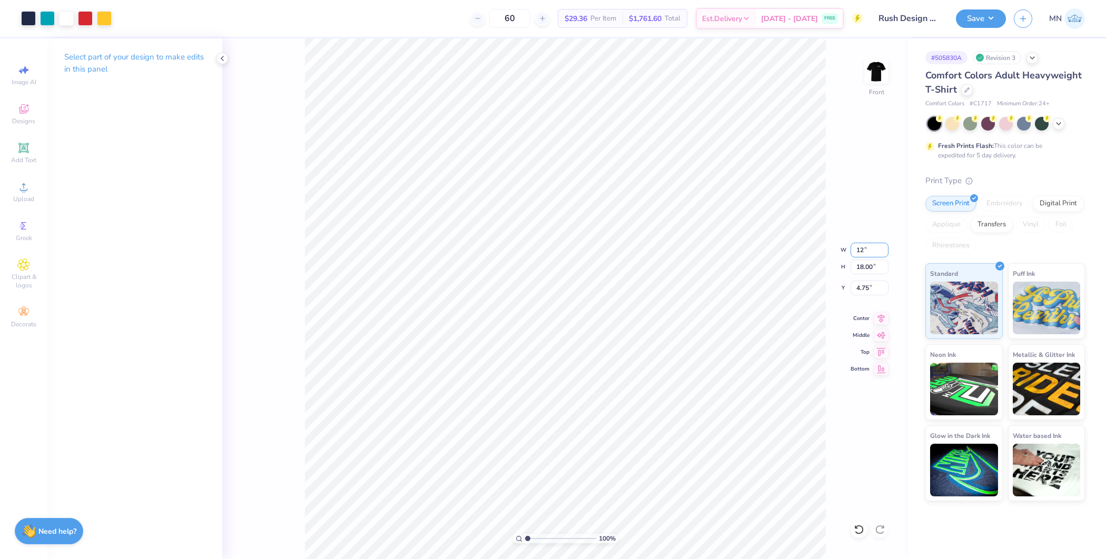
type input "12.00"
type input "16.03"
click at [868, 285] on input "5.73" at bounding box center [870, 288] width 38 height 15
type input "3.00"
click at [862, 270] on input "16.03" at bounding box center [870, 267] width 38 height 15
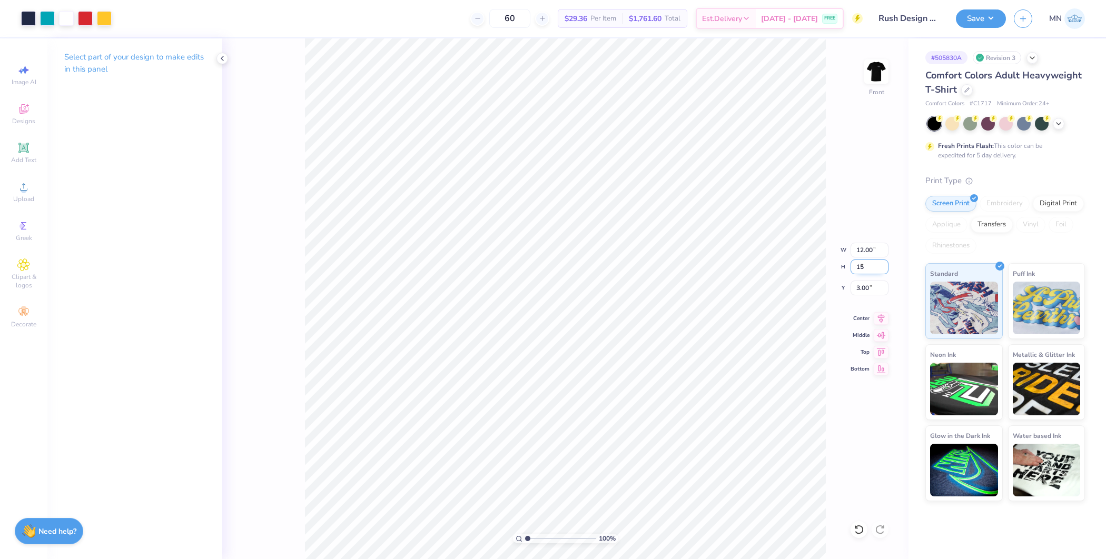
type input "15"
type input "11.23"
type input "15.00"
click at [865, 287] on input "3.52" at bounding box center [870, 288] width 38 height 15
type input "3.00"
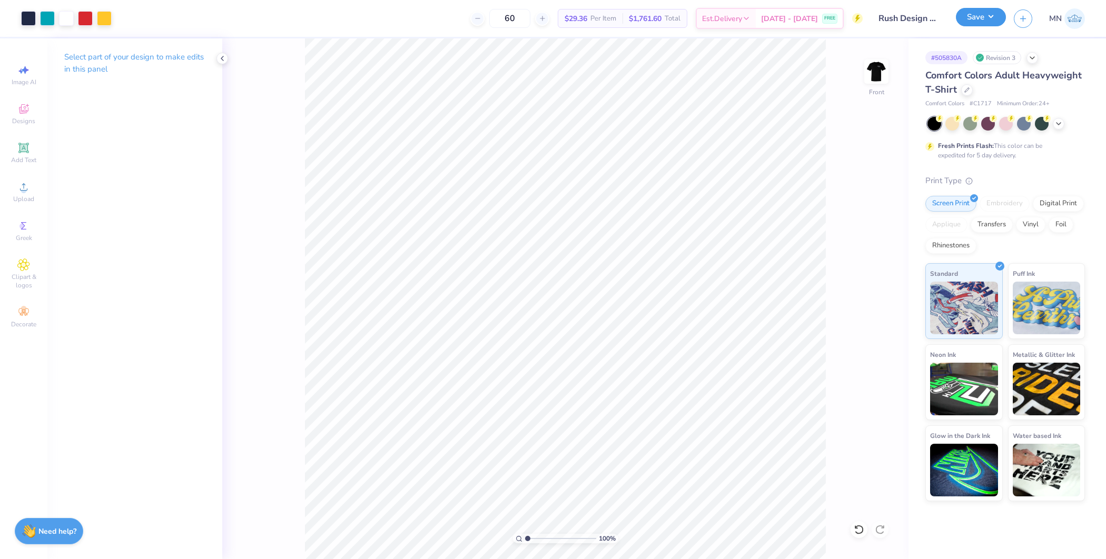
click at [980, 9] on button "Save" at bounding box center [981, 17] width 50 height 18
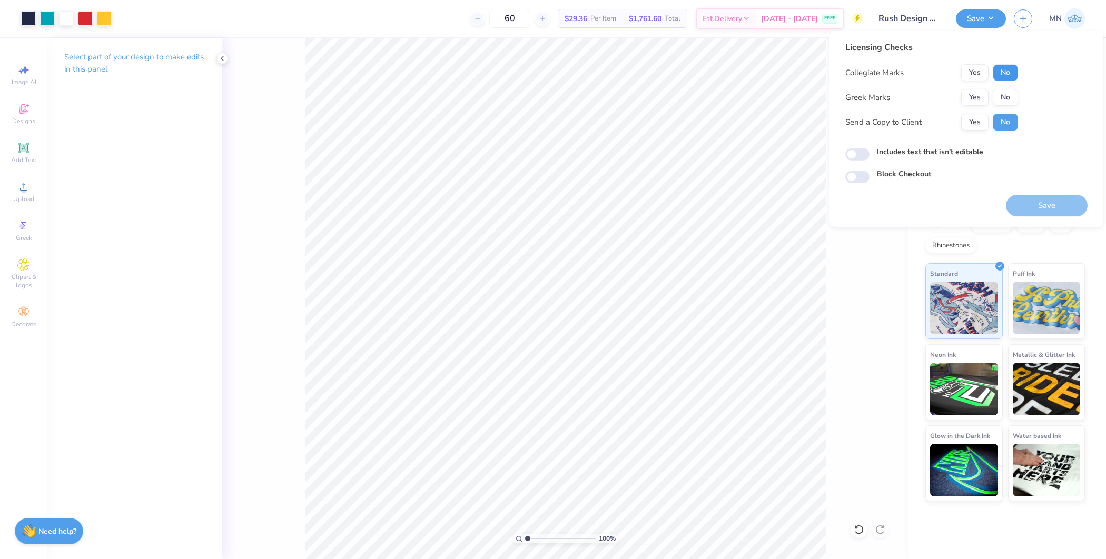
click at [1010, 71] on button "No" at bounding box center [1005, 72] width 25 height 17
click at [975, 95] on button "Yes" at bounding box center [974, 97] width 27 height 17
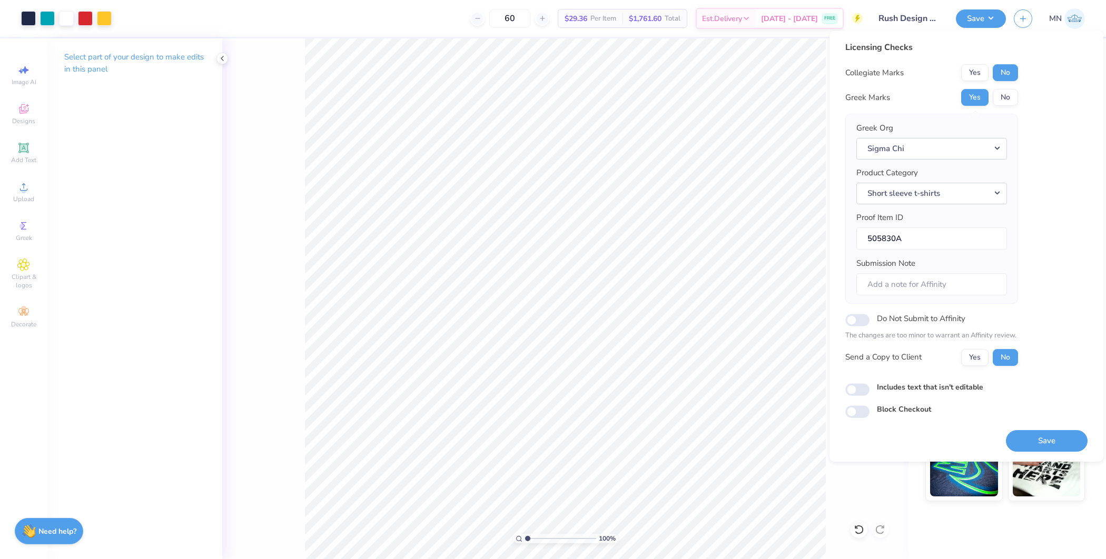
click at [1044, 451] on div "Licensing Checks Collegiate Marks Yes No Greek Marks Yes No Greek Org Sigma Chi…" at bounding box center [967, 246] width 274 height 431
click at [1047, 444] on button "Save" at bounding box center [1047, 441] width 82 height 22
